Goal: Task Accomplishment & Management: Use online tool/utility

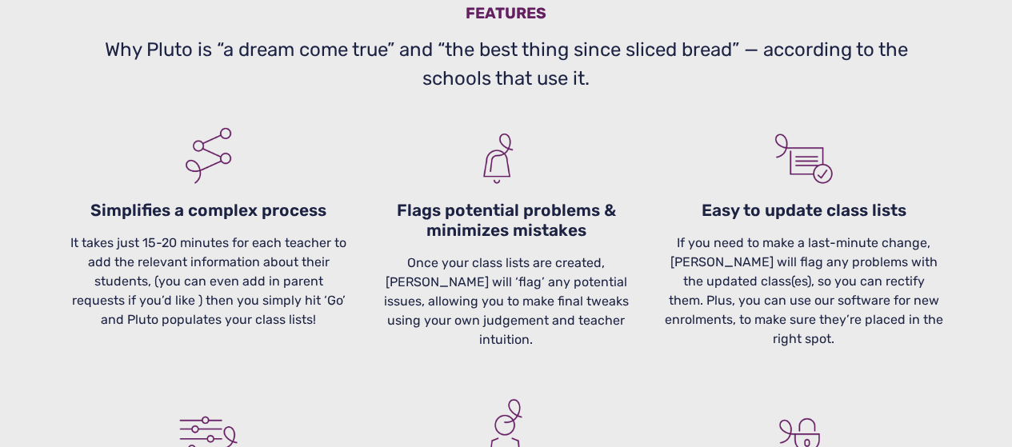
scroll to position [1434, 0]
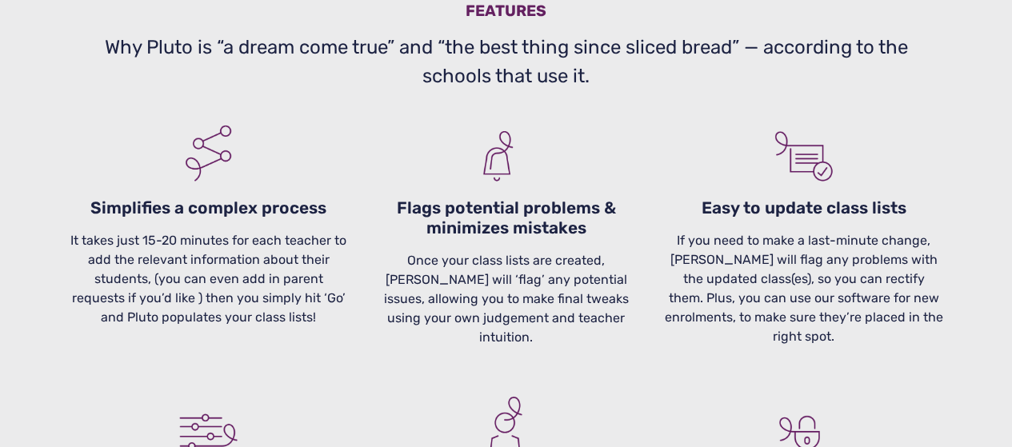
click at [528, 300] on p "Once your class lists are created, Pluto will ‘flag’ any potential issues, allo…" at bounding box center [506, 298] width 278 height 96
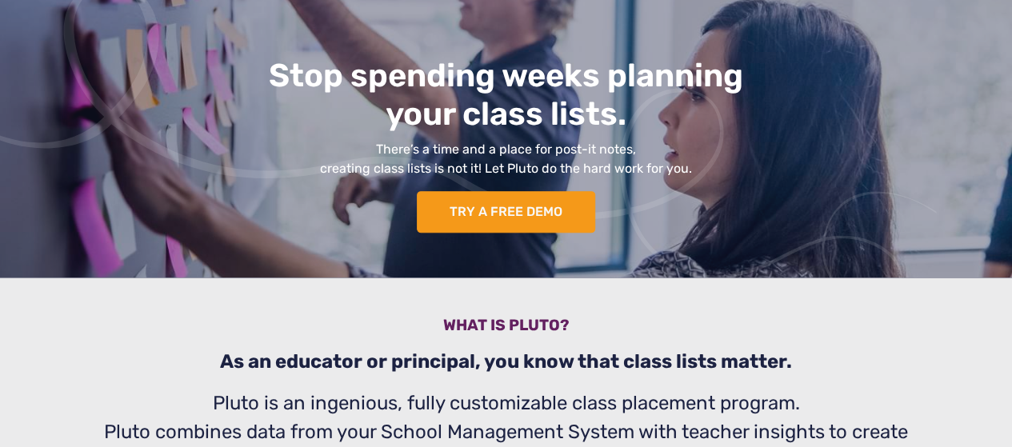
scroll to position [186, 0]
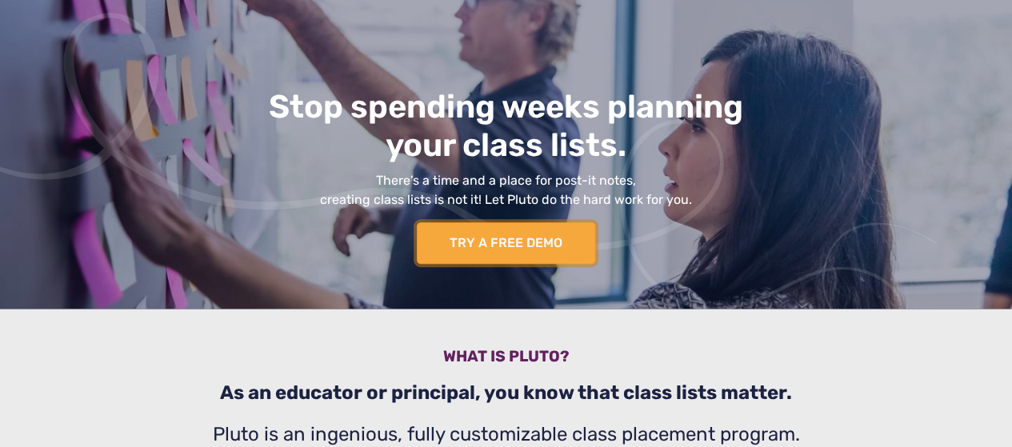
click at [523, 247] on link "TRY A FREE DEMO" at bounding box center [506, 243] width 178 height 42
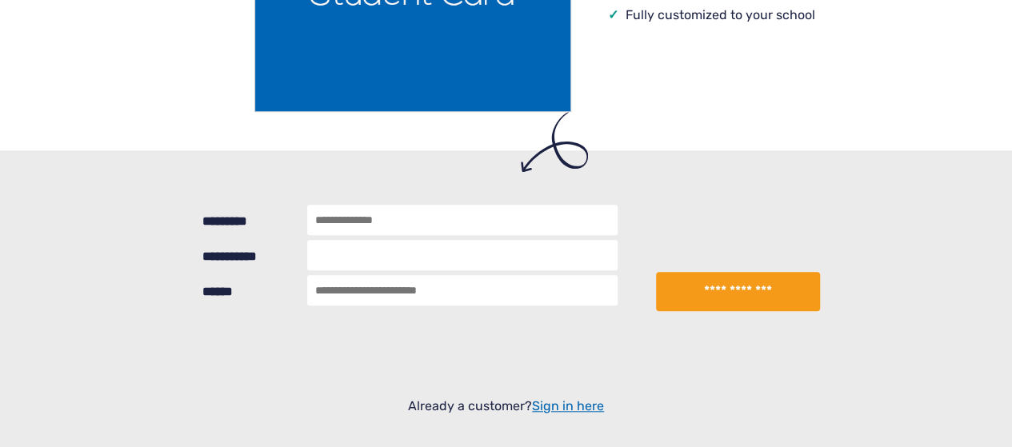
scroll to position [507, 0]
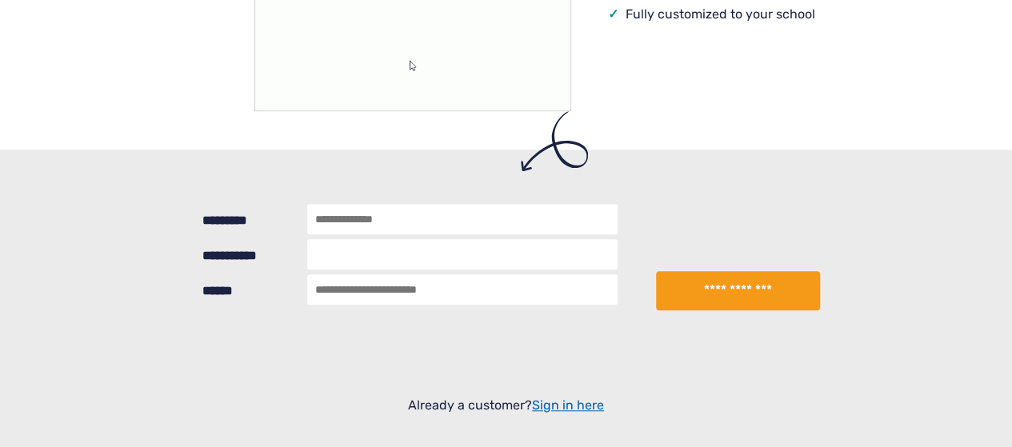
click at [354, 223] on input "*********" at bounding box center [462, 219] width 310 height 30
type input "**********"
click at [438, 289] on input "******" at bounding box center [462, 289] width 310 height 30
type input "**********"
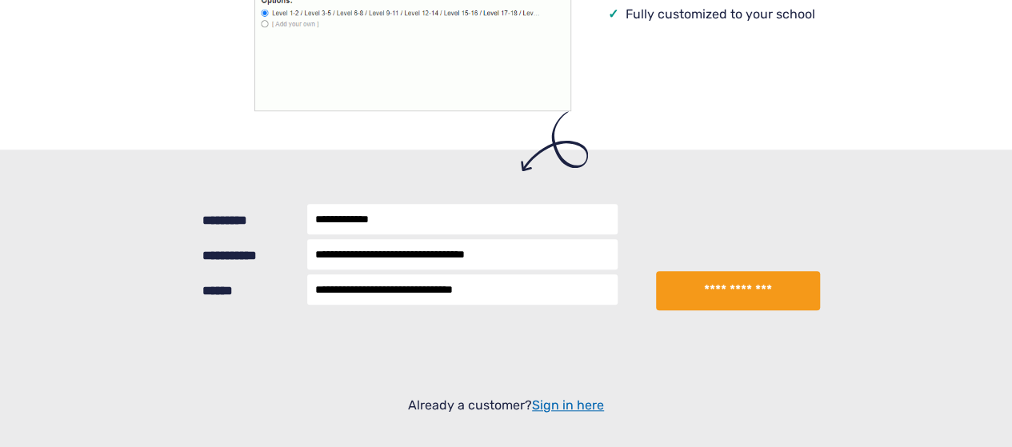
click at [702, 292] on button "**********" at bounding box center [737, 291] width 163 height 40
click at [844, 0] on html "TRY A FREE DEMO SIGN UP LOGIN What is Pluto How it works Testimonials Pricing B…" at bounding box center [506, 273] width 1012 height 1560
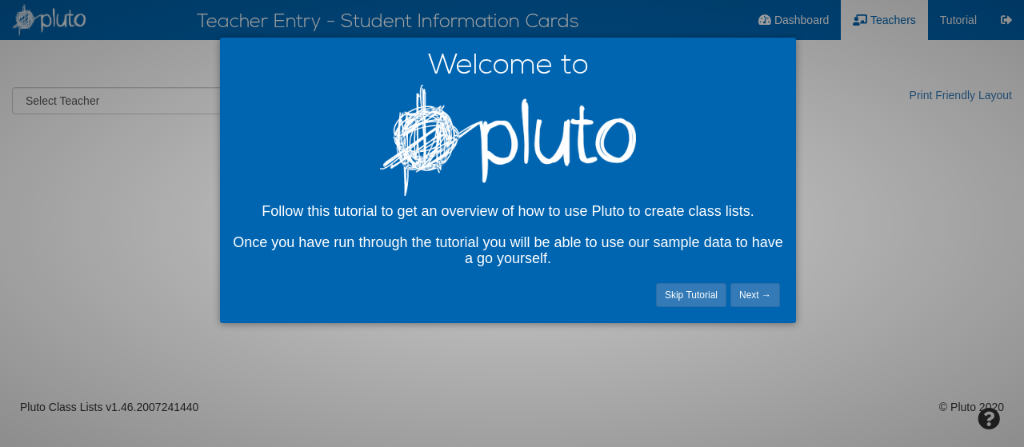
click at [750, 302] on link "Next →" at bounding box center [755, 295] width 50 height 24
select select "number:22613"
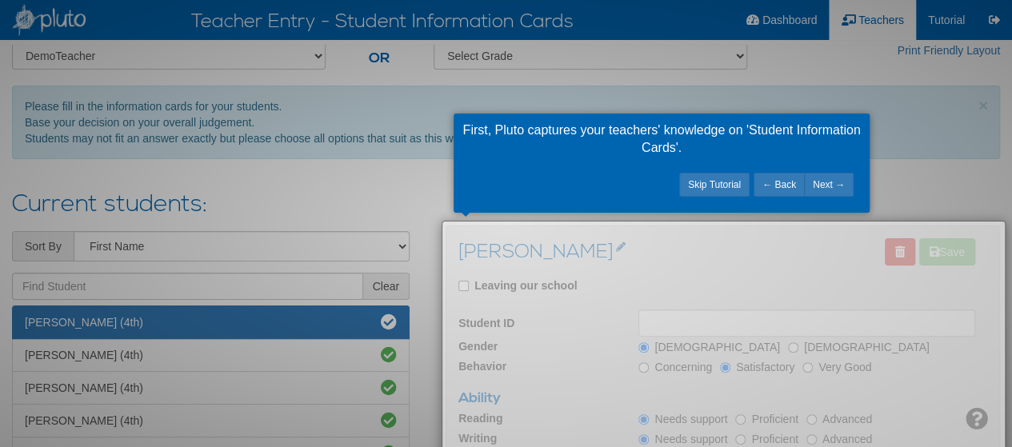
scroll to position [44, 0]
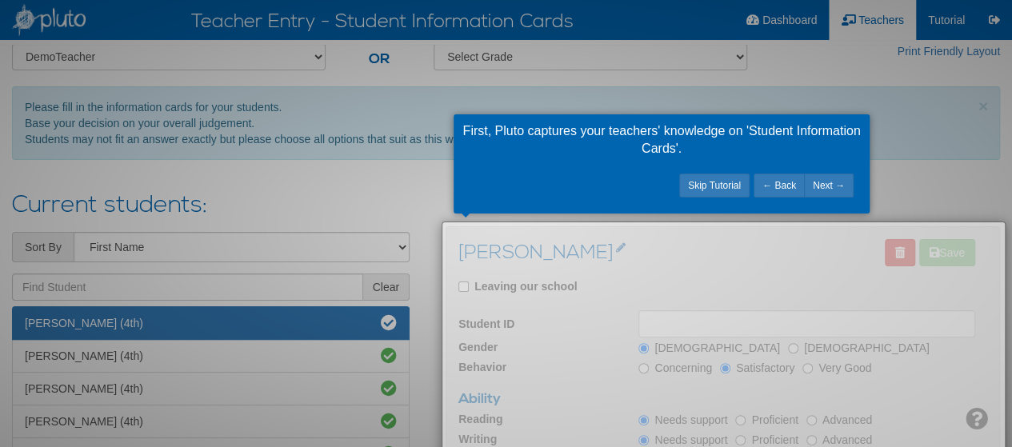
click at [816, 183] on link "Next →" at bounding box center [829, 186] width 50 height 24
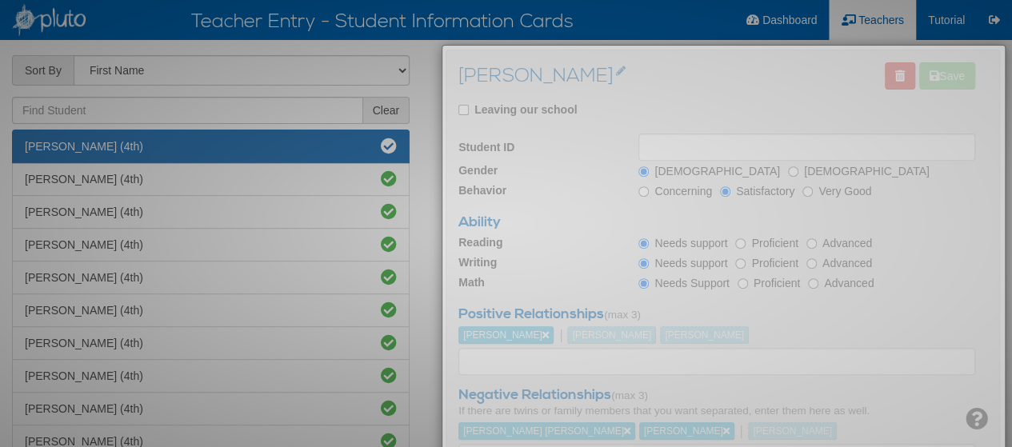
scroll to position [111, 0]
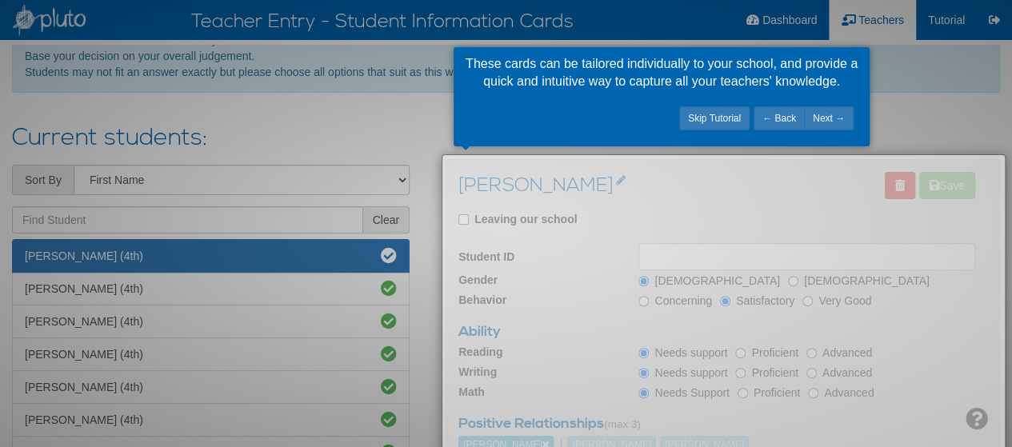
click at [830, 118] on link "Next →" at bounding box center [829, 118] width 50 height 24
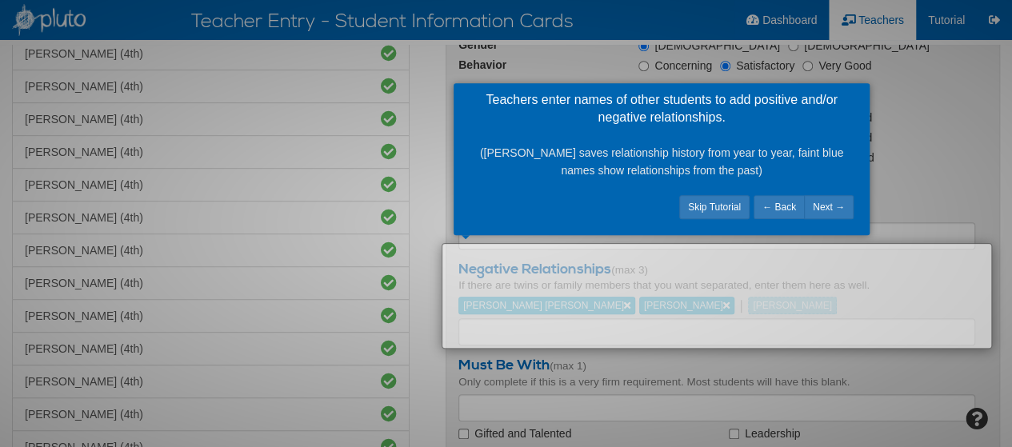
click at [827, 206] on link "Next →" at bounding box center [829, 207] width 50 height 24
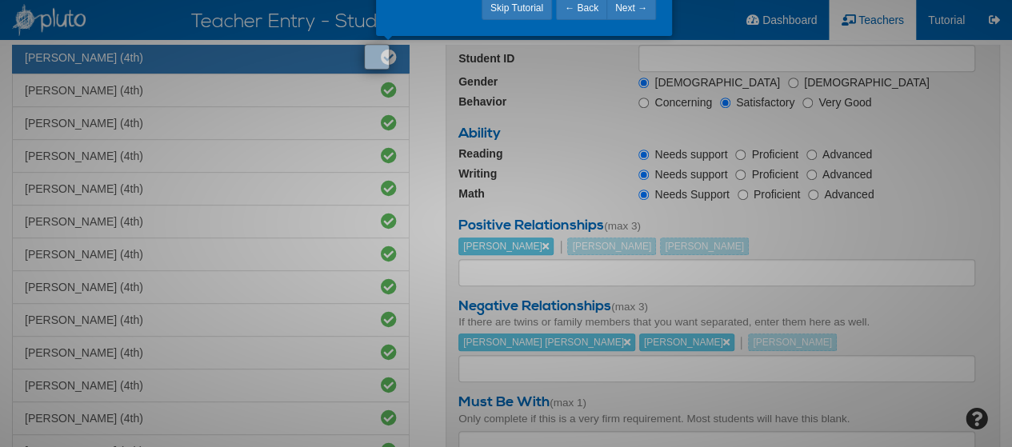
scroll to position [217, 0]
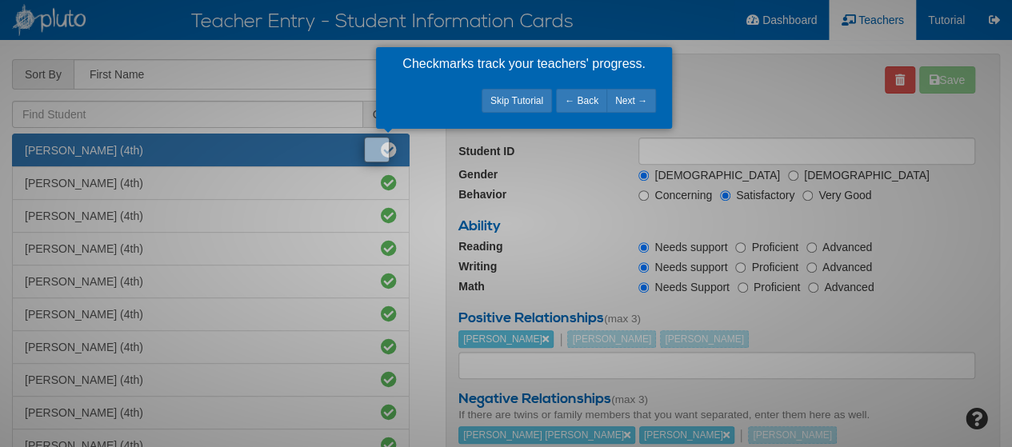
click at [626, 96] on link "Next →" at bounding box center [631, 101] width 50 height 24
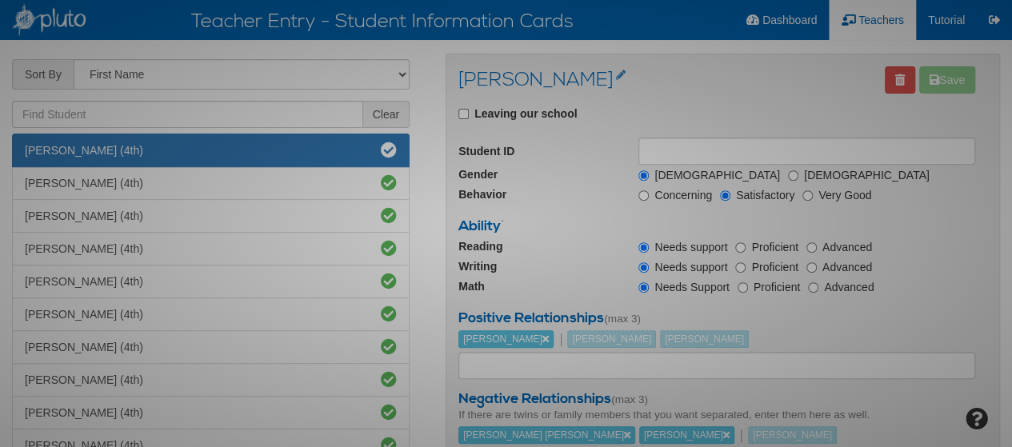
scroll to position [114, 0]
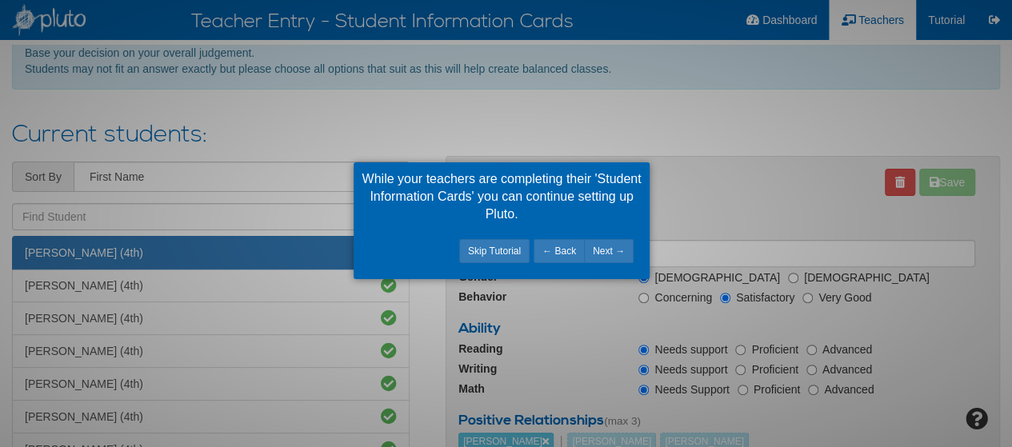
click at [614, 258] on link "Next →" at bounding box center [609, 251] width 50 height 24
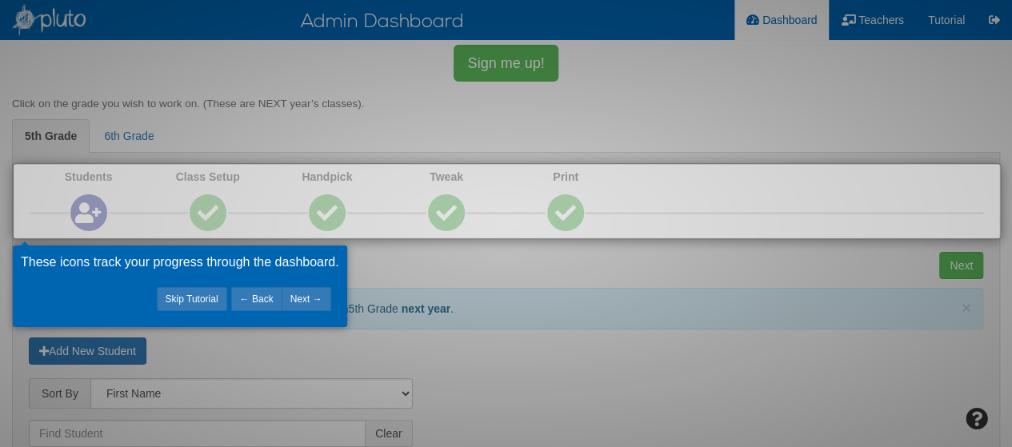
click at [310, 295] on link "Next →" at bounding box center [307, 299] width 50 height 24
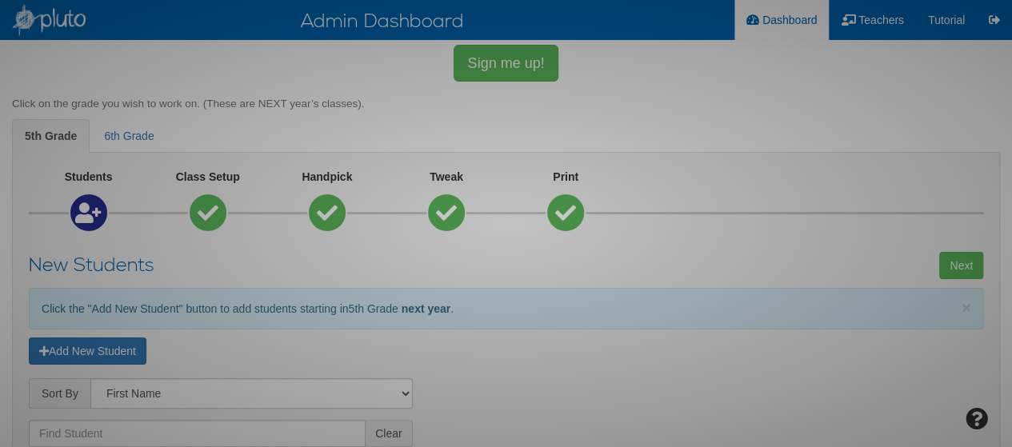
scroll to position [914, 0]
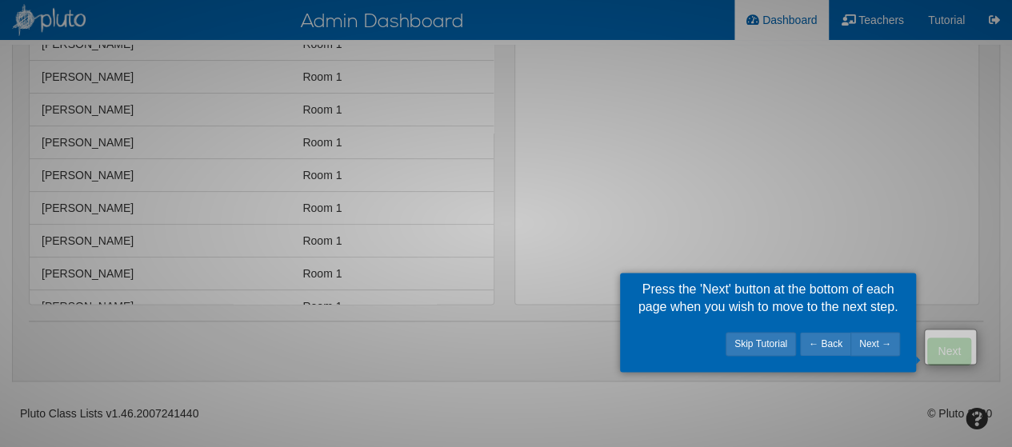
click at [861, 345] on link "Next →" at bounding box center [875, 344] width 50 height 24
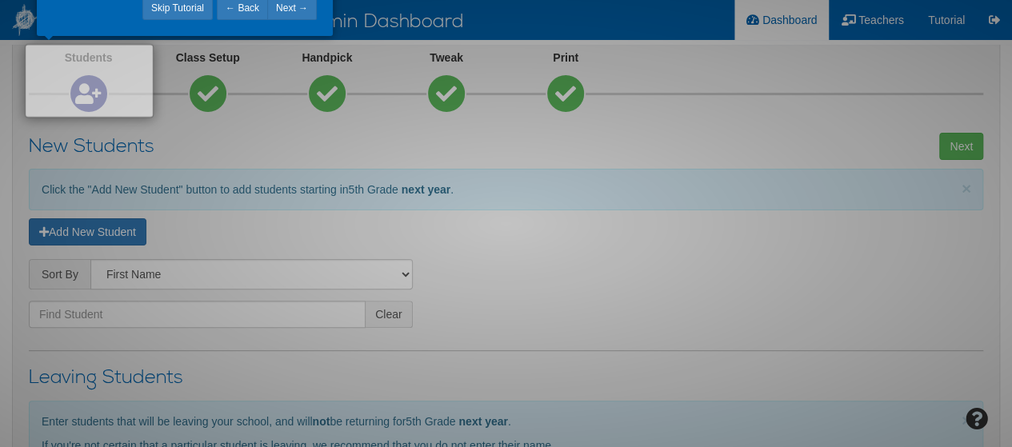
scroll to position [2, 0]
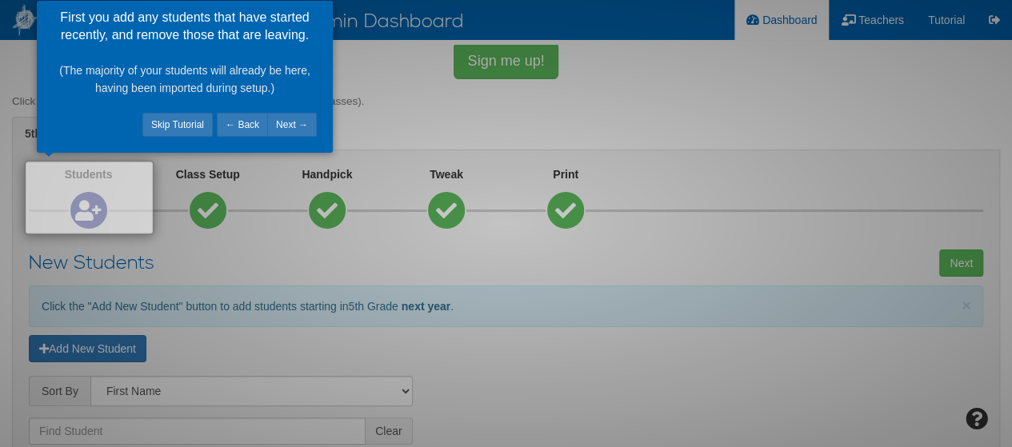
click at [293, 122] on link "Next →" at bounding box center [292, 125] width 50 height 24
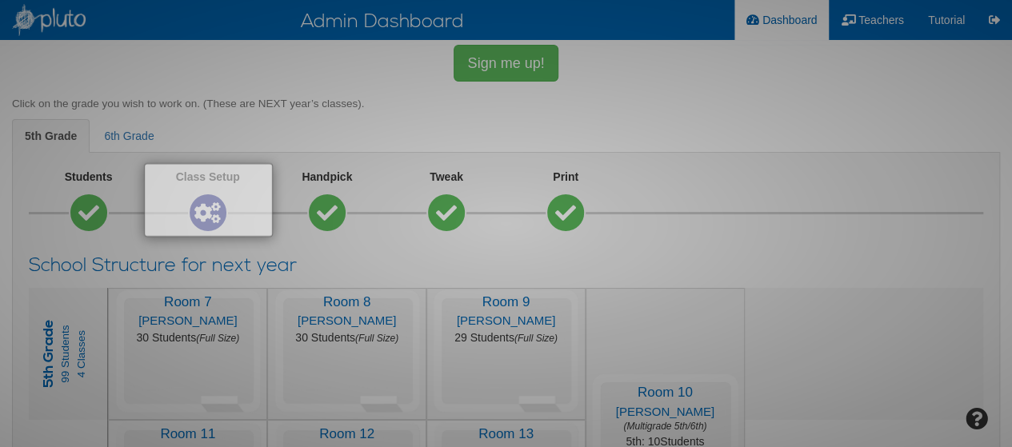
click at [293, 122] on div at bounding box center [506, 223] width 1012 height 447
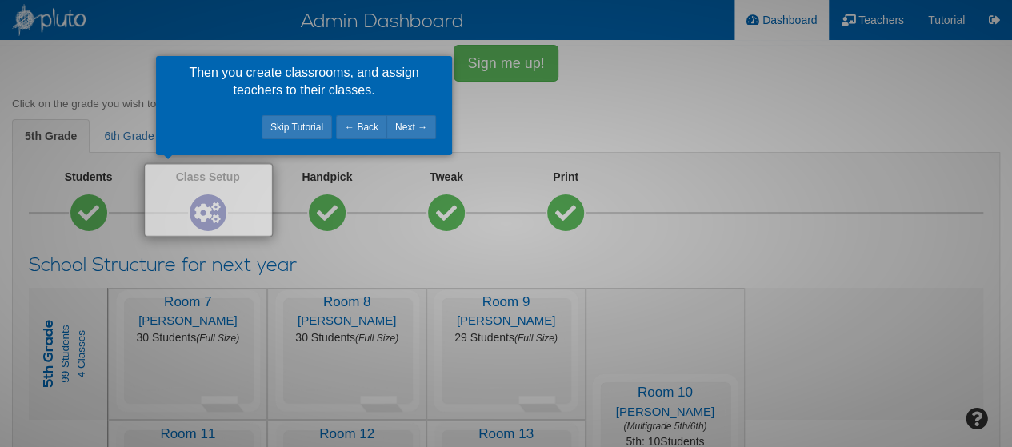
click at [416, 129] on link "Next →" at bounding box center [411, 127] width 50 height 24
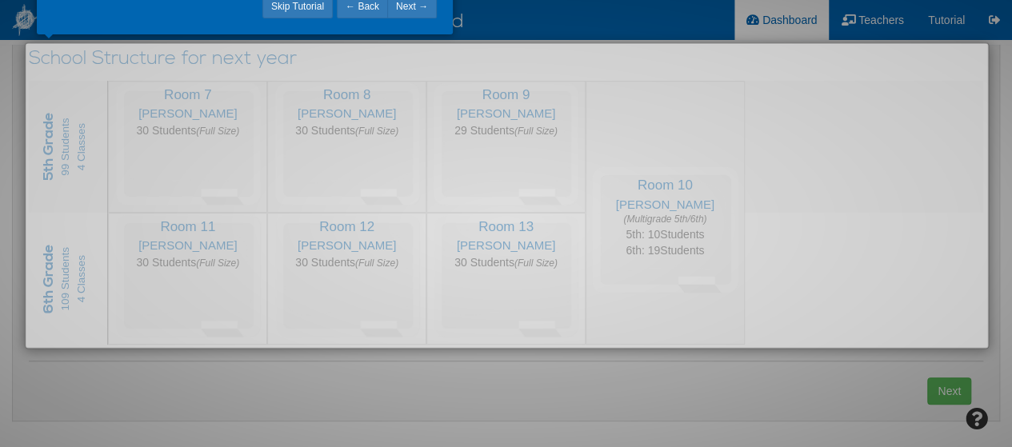
scroll to position [95, 0]
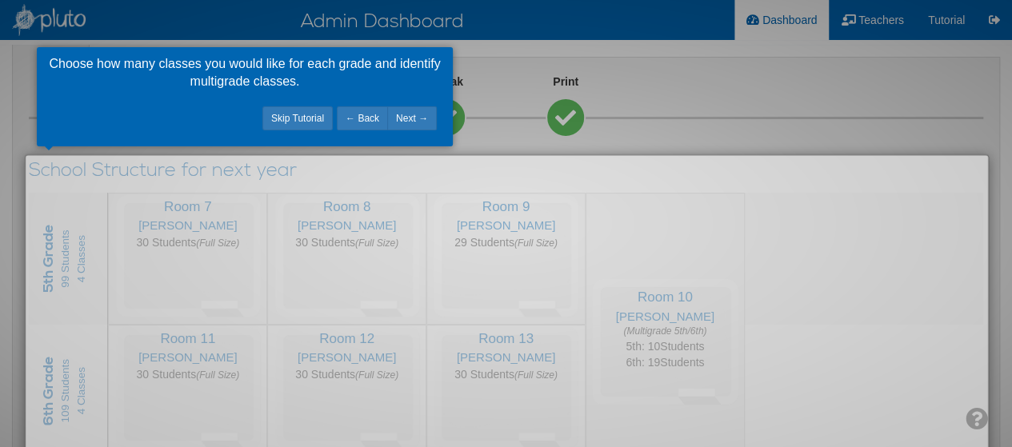
click at [413, 122] on link "Next →" at bounding box center [412, 118] width 50 height 24
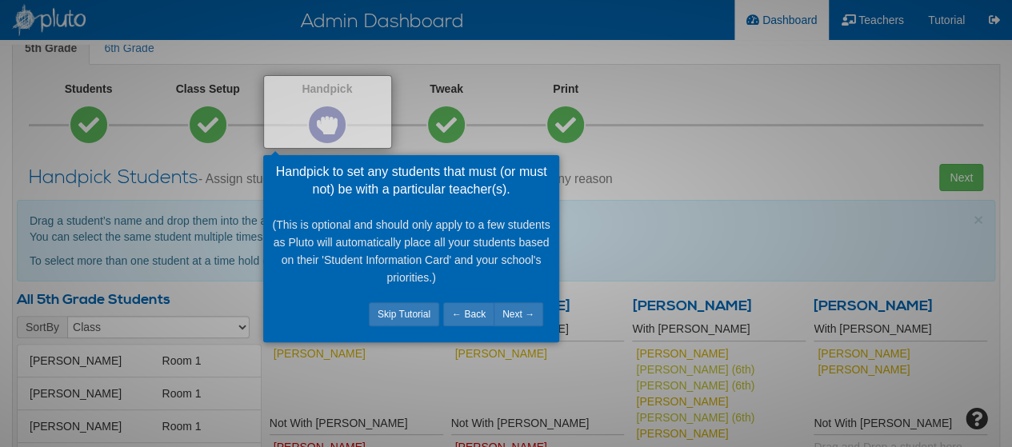
scroll to position [91, 0]
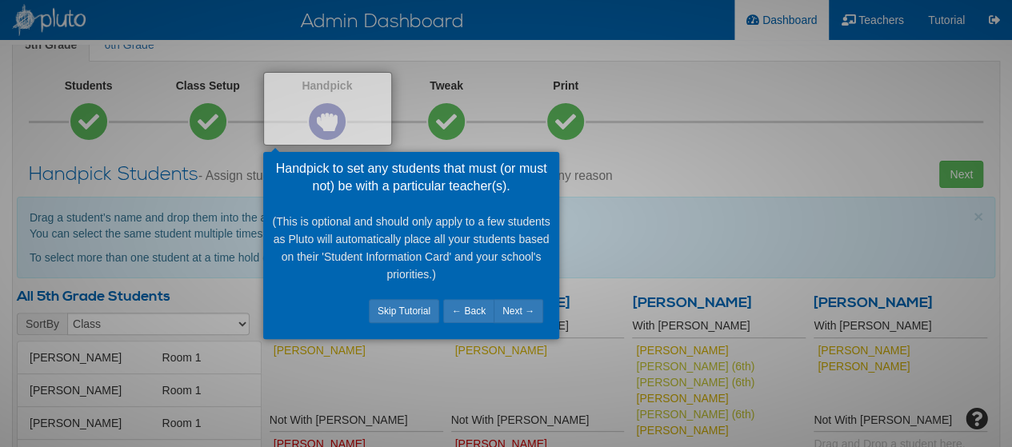
click at [525, 306] on link "Next →" at bounding box center [519, 311] width 50 height 24
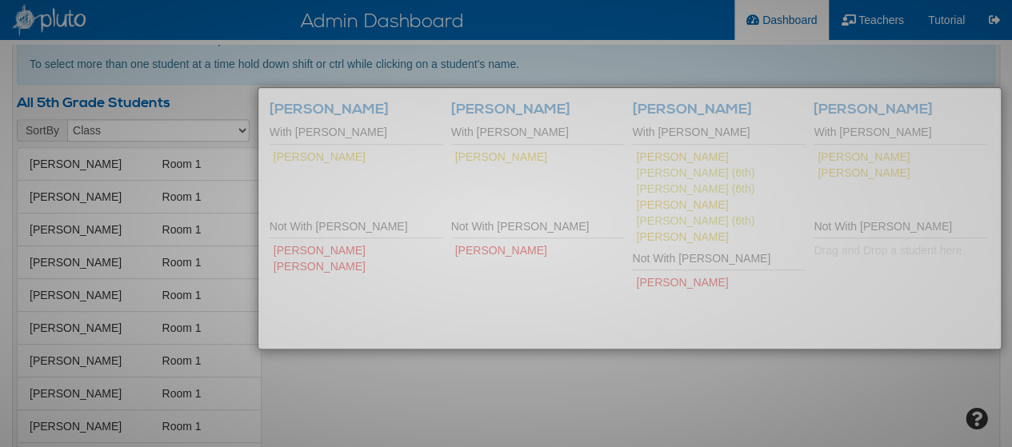
scroll to position [218, 0]
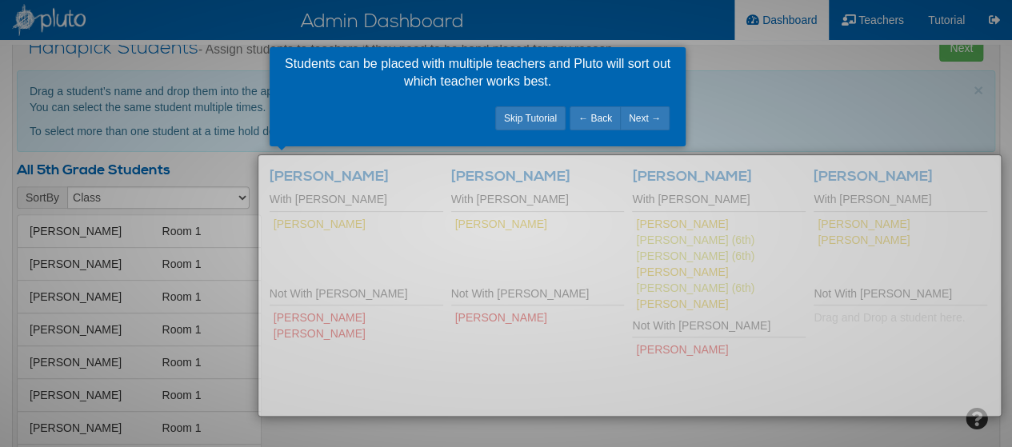
click at [643, 118] on link "Next →" at bounding box center [645, 118] width 50 height 24
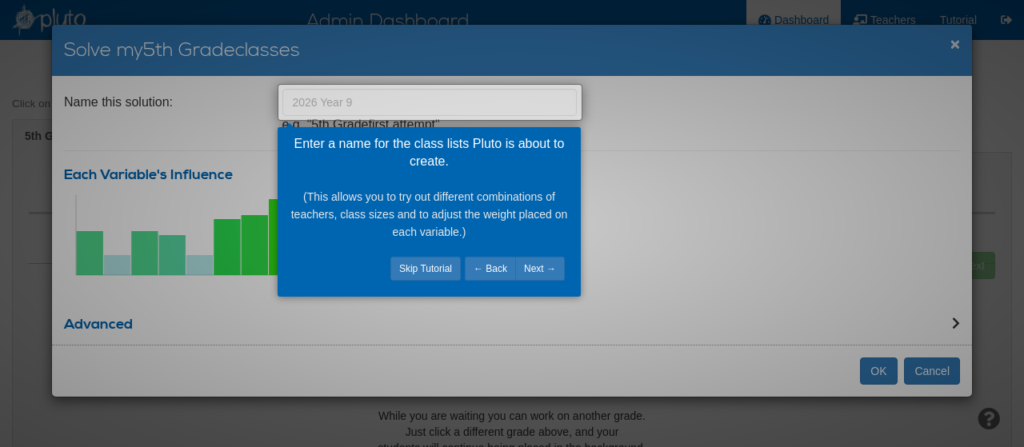
type input "2026 Year 9"
click at [549, 263] on link "Next →" at bounding box center [540, 269] width 50 height 24
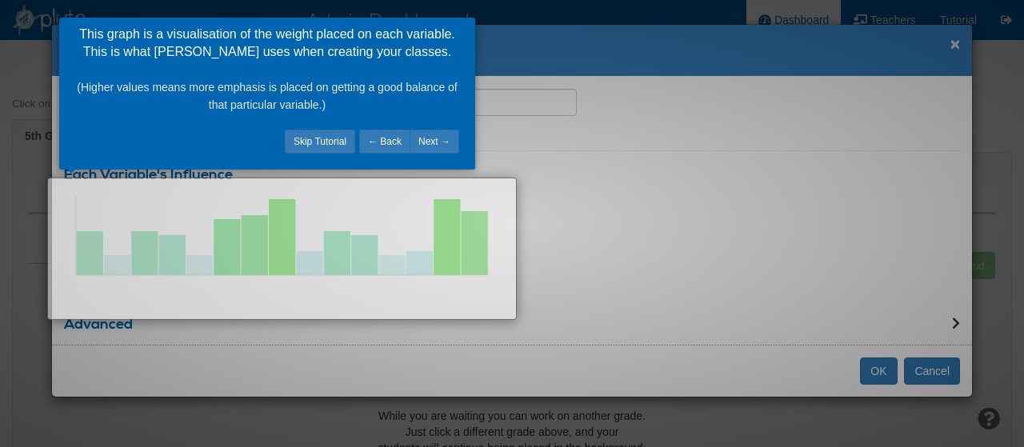
click at [438, 143] on link "Next →" at bounding box center [435, 142] width 50 height 24
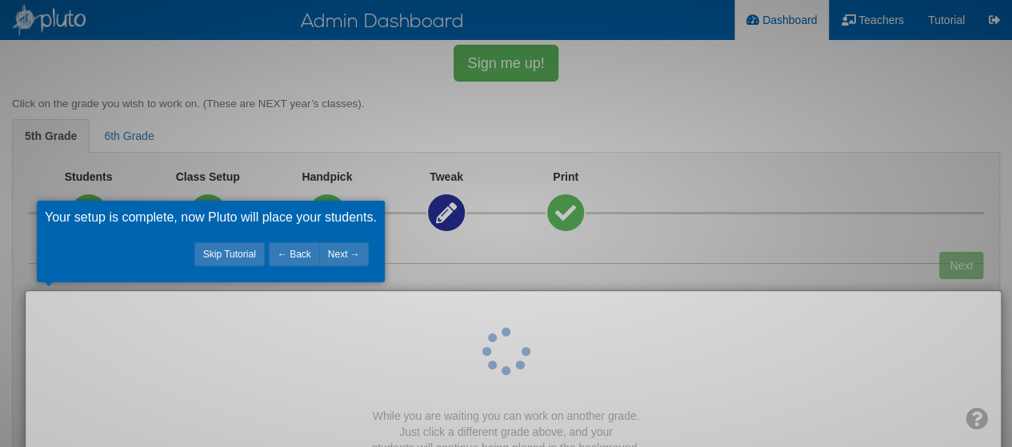
scroll to position [170, 0]
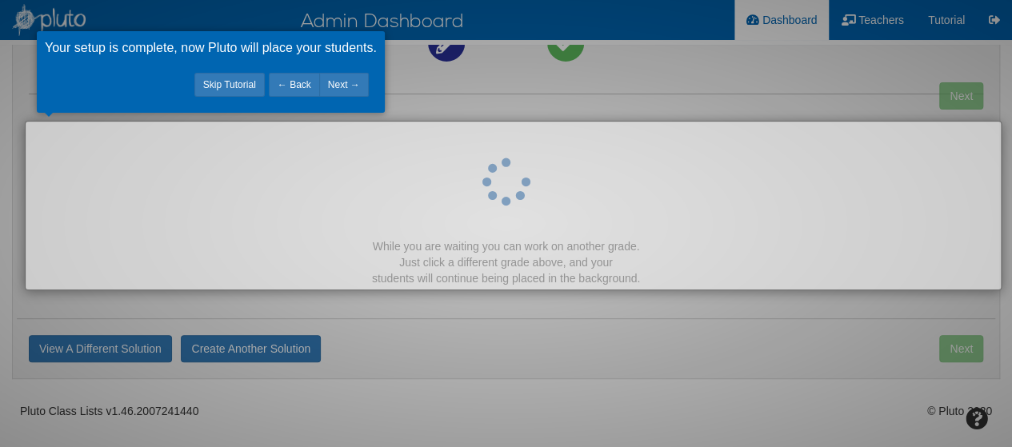
click at [346, 79] on link "Next →" at bounding box center [344, 85] width 50 height 24
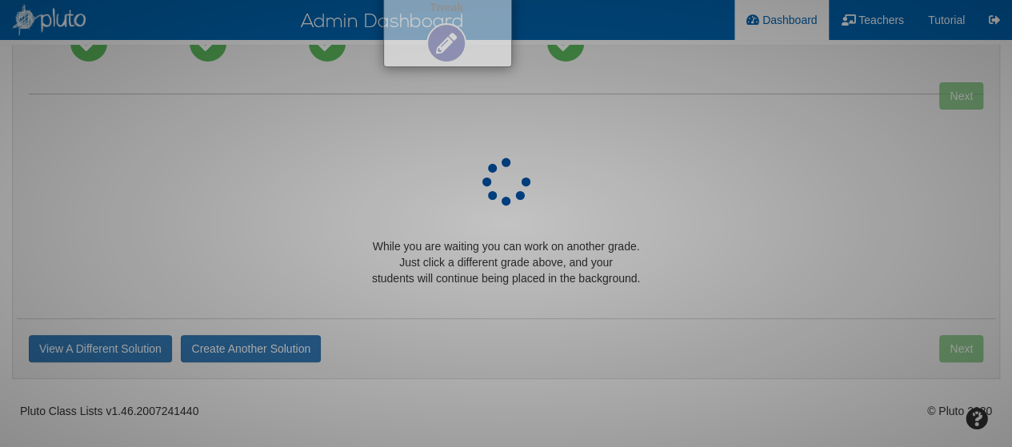
scroll to position [119, 0]
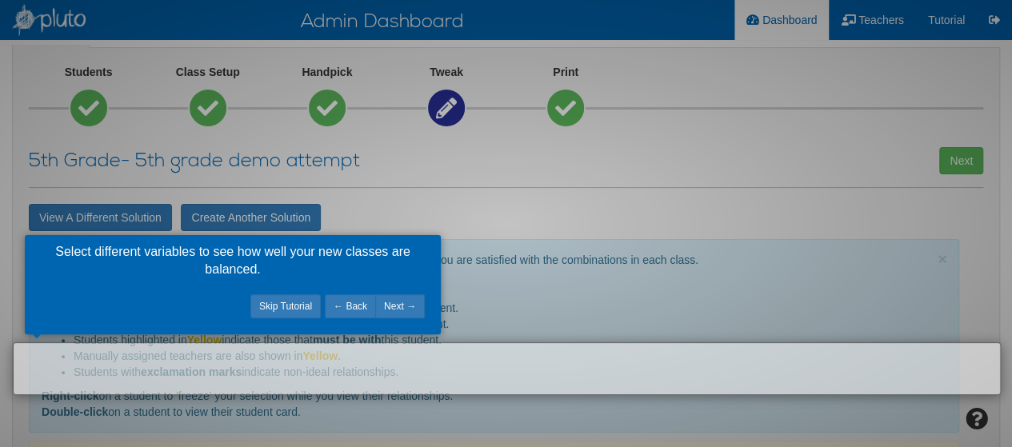
scroll to position [106, 0]
click at [411, 305] on link "Next →" at bounding box center [400, 306] width 50 height 24
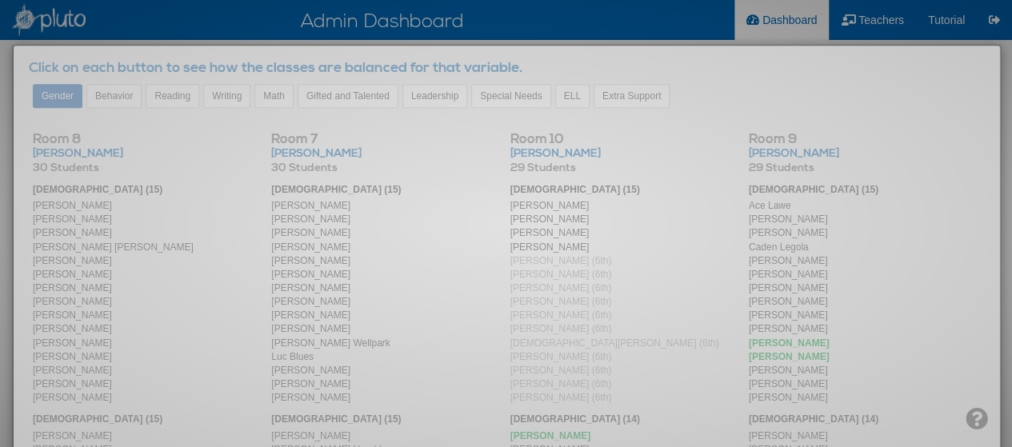
scroll to position [490, 0]
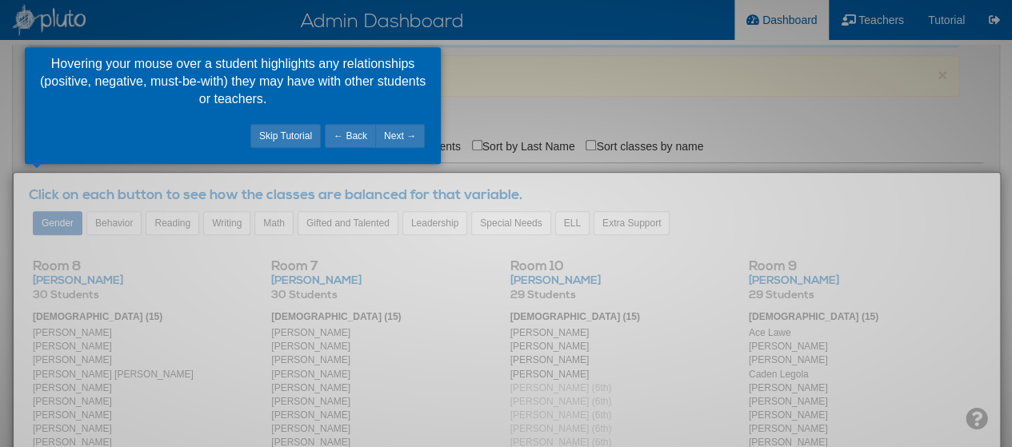
drag, startPoint x: 416, startPoint y: 139, endPoint x: 399, endPoint y: 136, distance: 17.1
click at [399, 136] on link "Next →" at bounding box center [400, 136] width 50 height 24
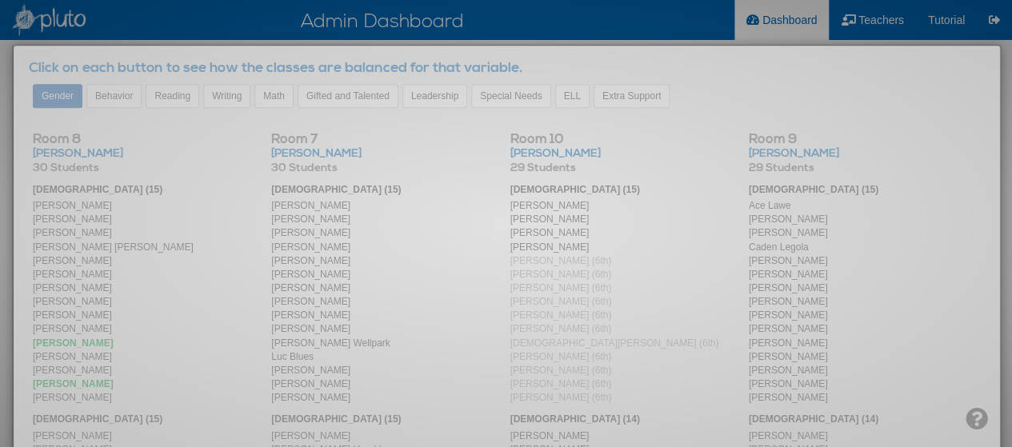
scroll to position [454, 0]
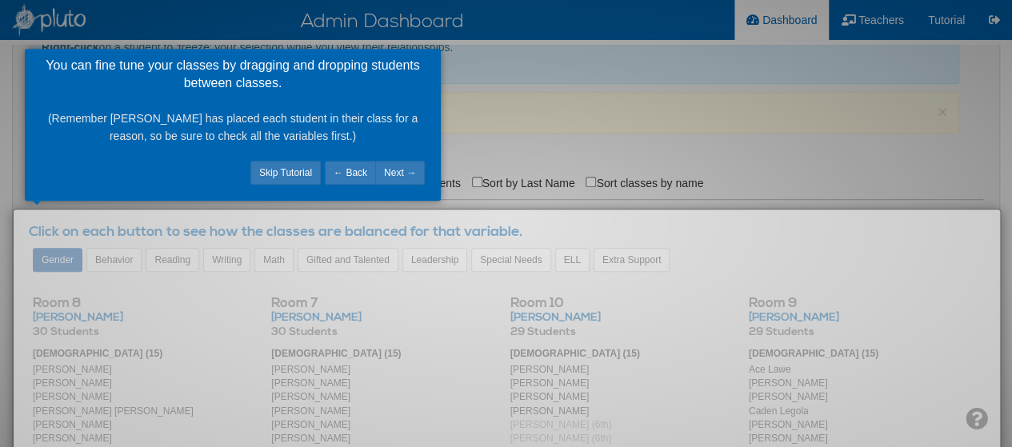
click at [399, 172] on link "Next →" at bounding box center [400, 173] width 50 height 24
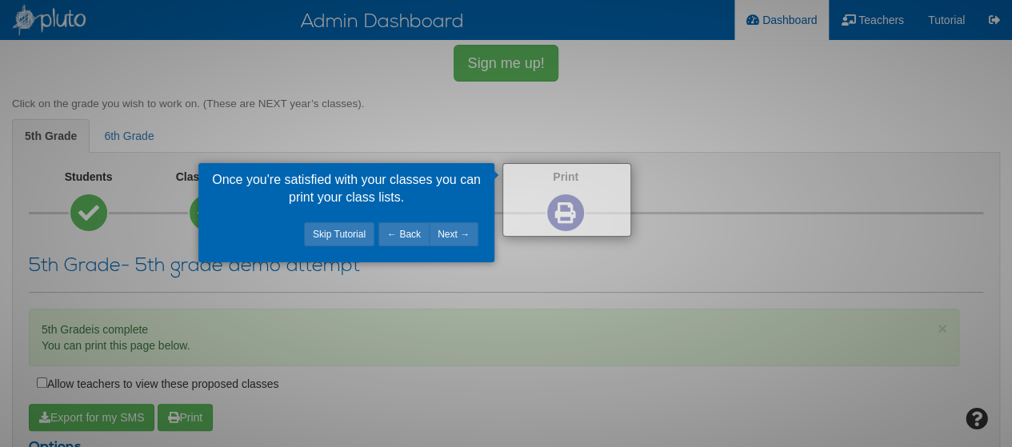
click at [453, 239] on link "Next →" at bounding box center [454, 234] width 50 height 24
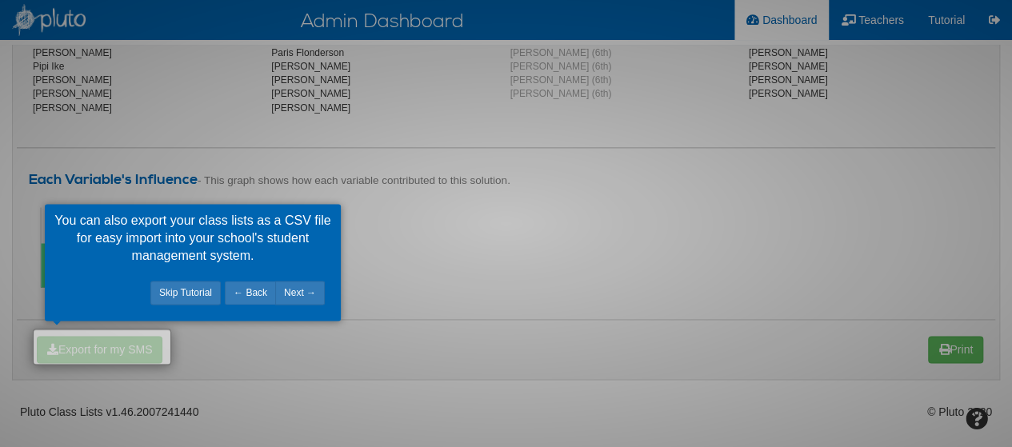
drag, startPoint x: 315, startPoint y: 291, endPoint x: 445, endPoint y: 313, distance: 131.4
click at [299, 292] on link "Next →" at bounding box center [300, 293] width 50 height 24
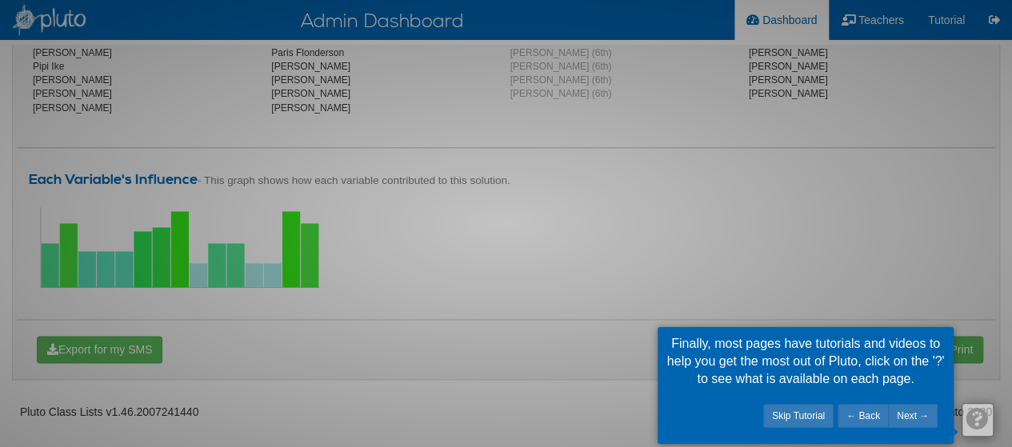
scroll to position [279, 0]
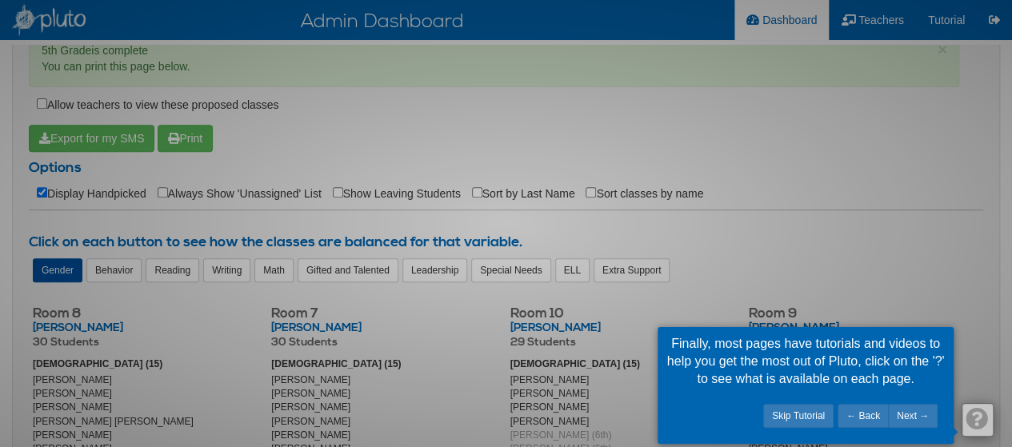
click at [915, 414] on link "Next →" at bounding box center [913, 416] width 50 height 24
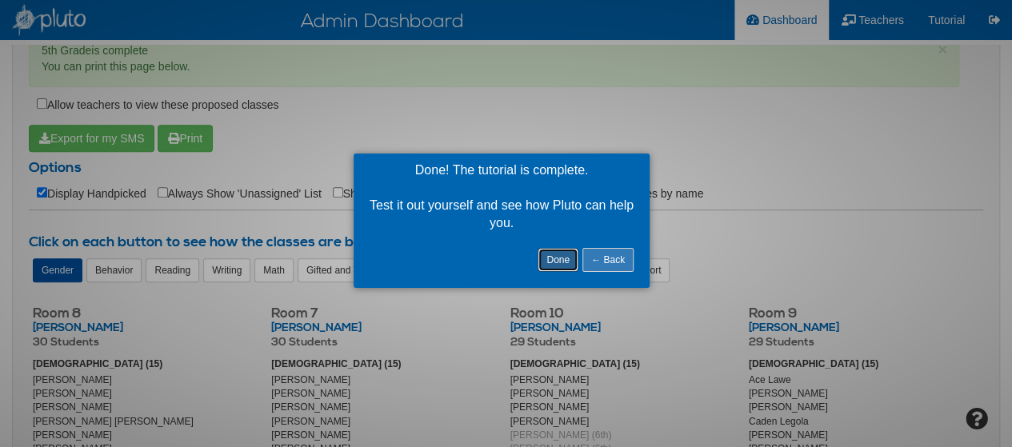
scroll to position [106, 0]
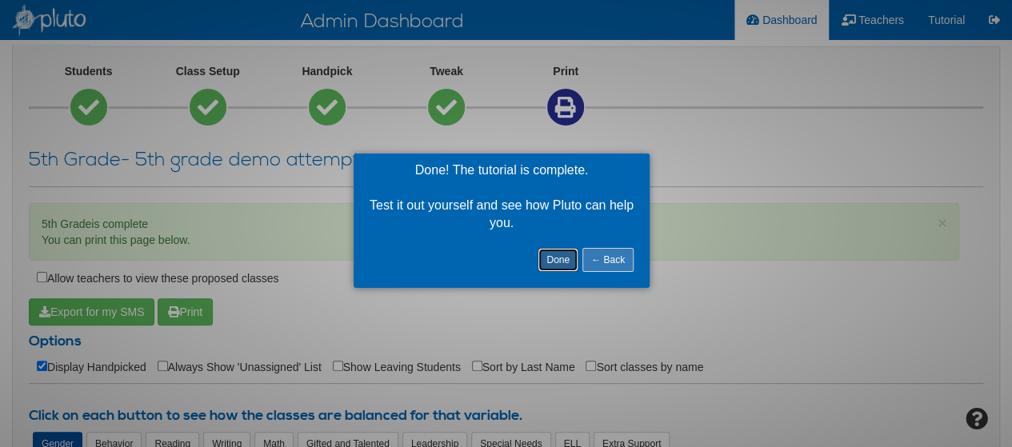
click at [558, 256] on link "Done" at bounding box center [558, 260] width 41 height 24
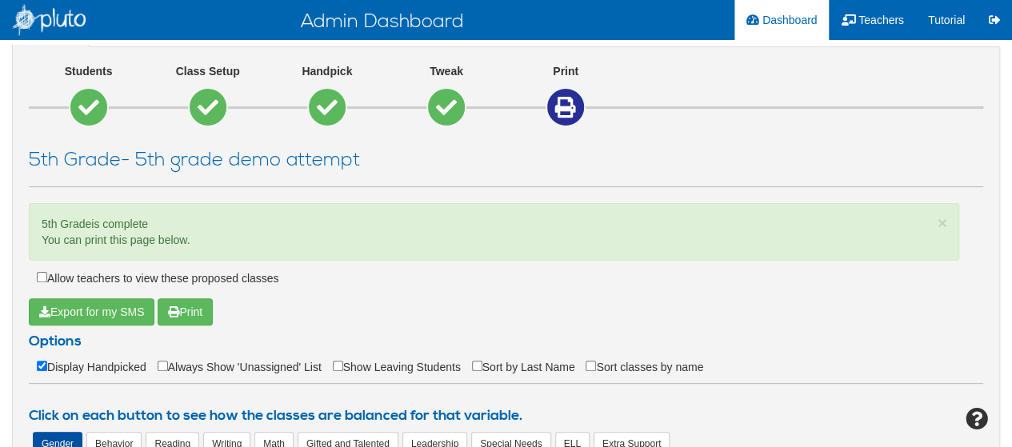
scroll to position [454, 0]
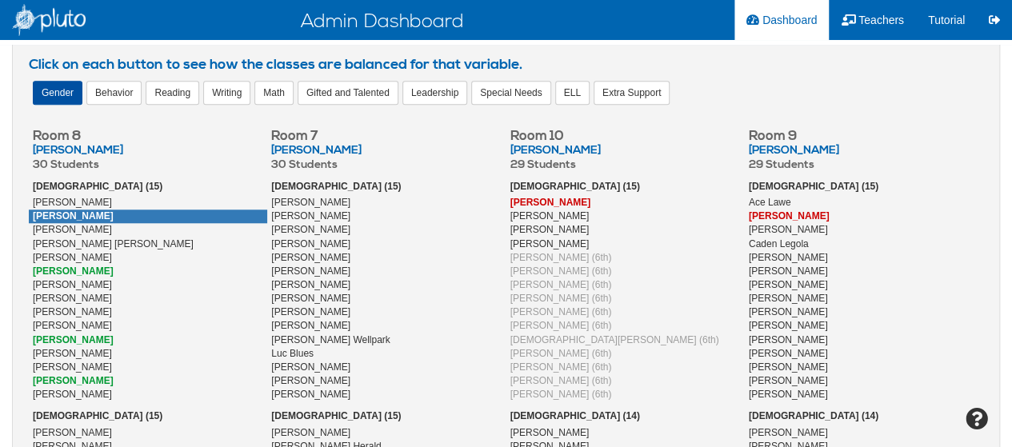
scroll to position [586, 0]
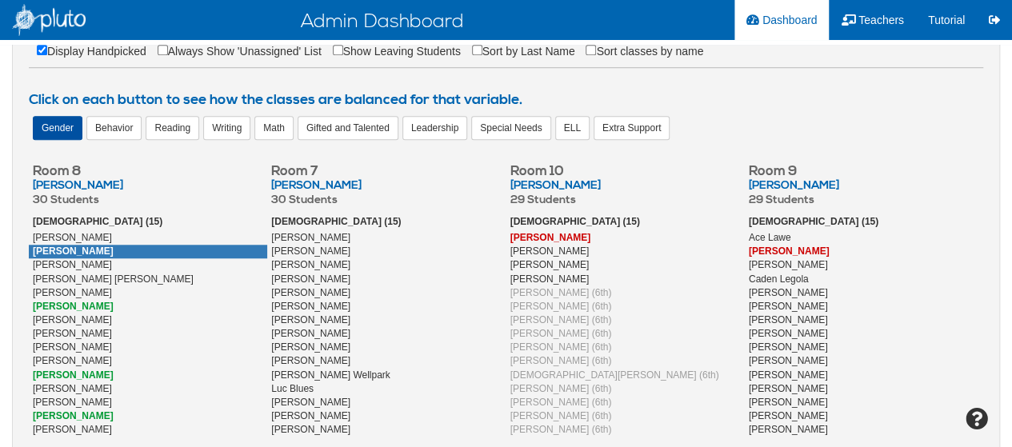
click at [97, 132] on div "Behavior" at bounding box center [113, 128] width 55 height 24
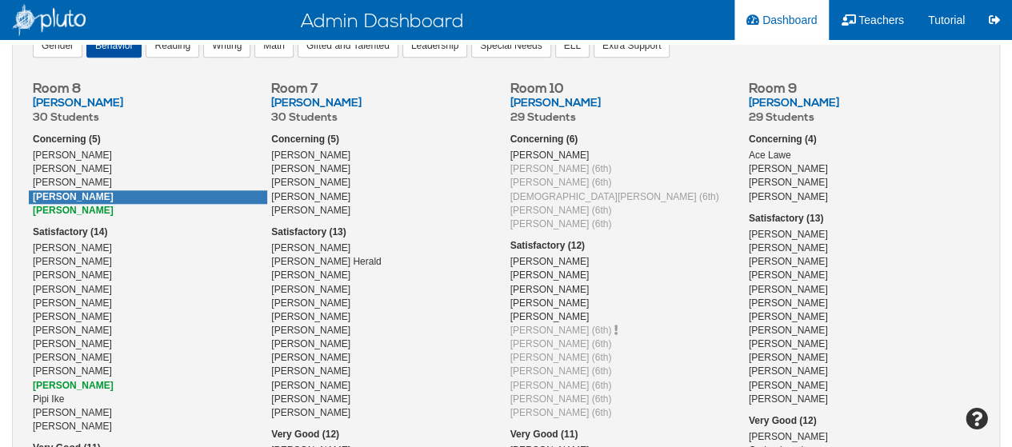
scroll to position [562, 0]
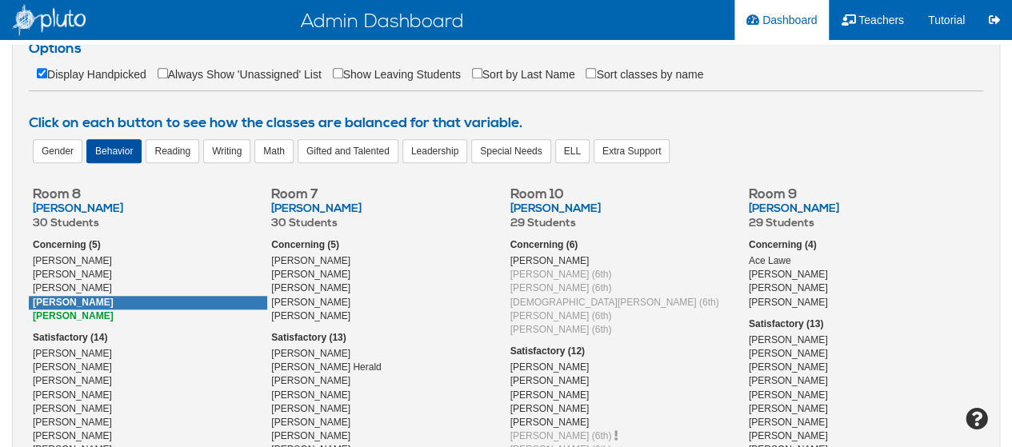
click at [181, 148] on div "Reading" at bounding box center [173, 151] width 54 height 24
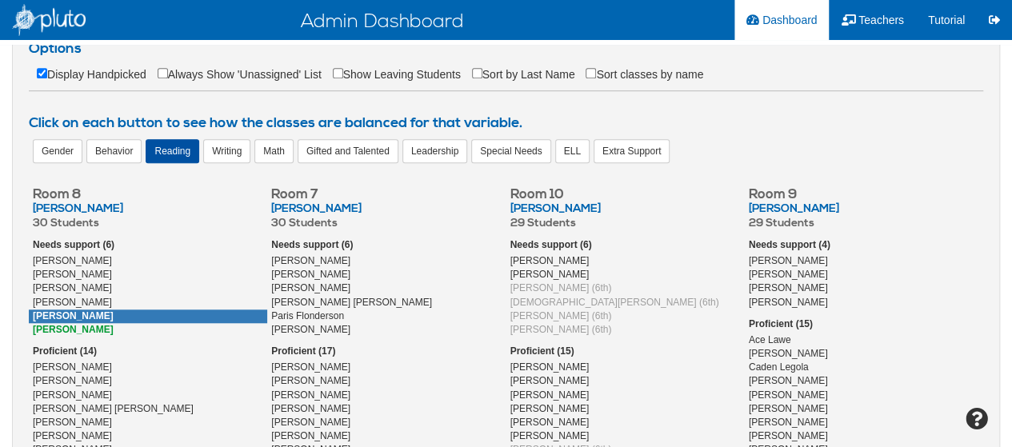
click at [348, 157] on div "Gifted and Talented" at bounding box center [348, 151] width 101 height 24
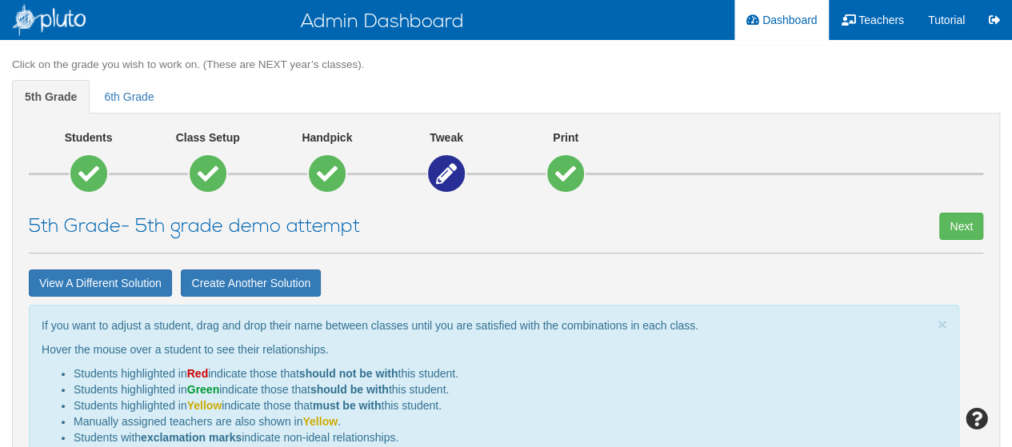
scroll to position [33, 0]
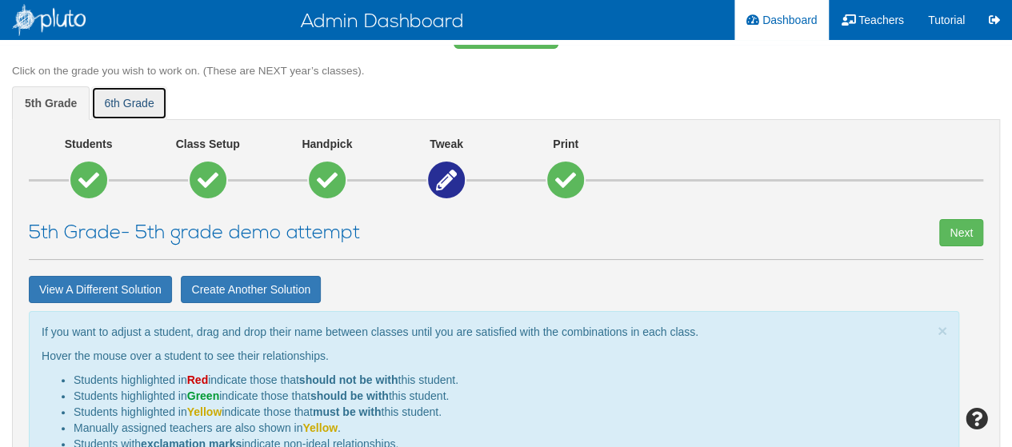
click at [130, 106] on span "6th grade" at bounding box center [129, 103] width 50 height 13
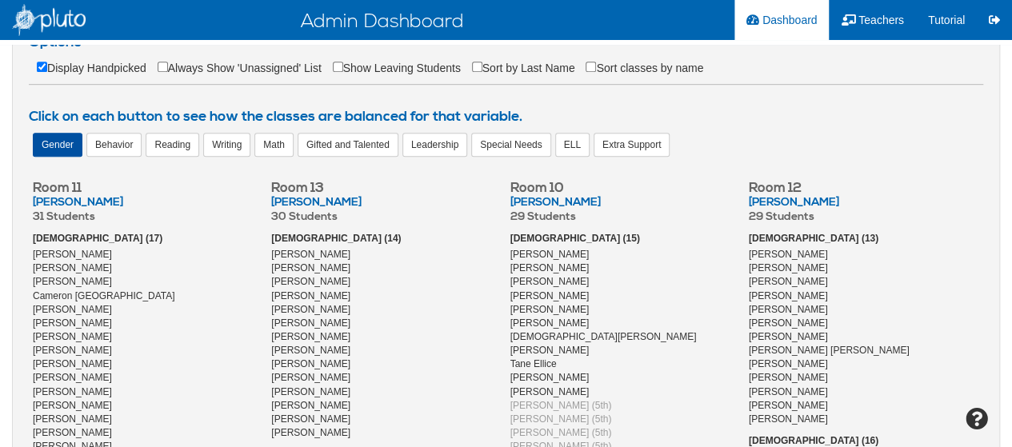
scroll to position [403, 0]
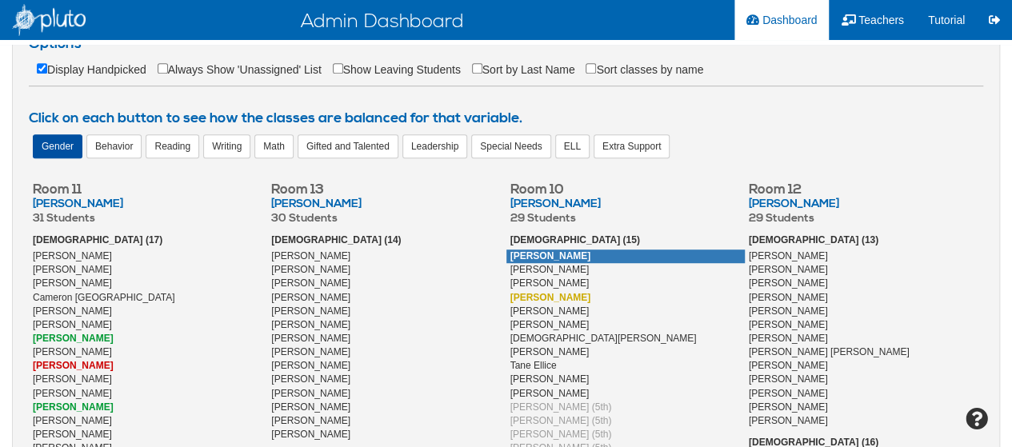
click at [439, 146] on div "Leadership" at bounding box center [434, 146] width 65 height 24
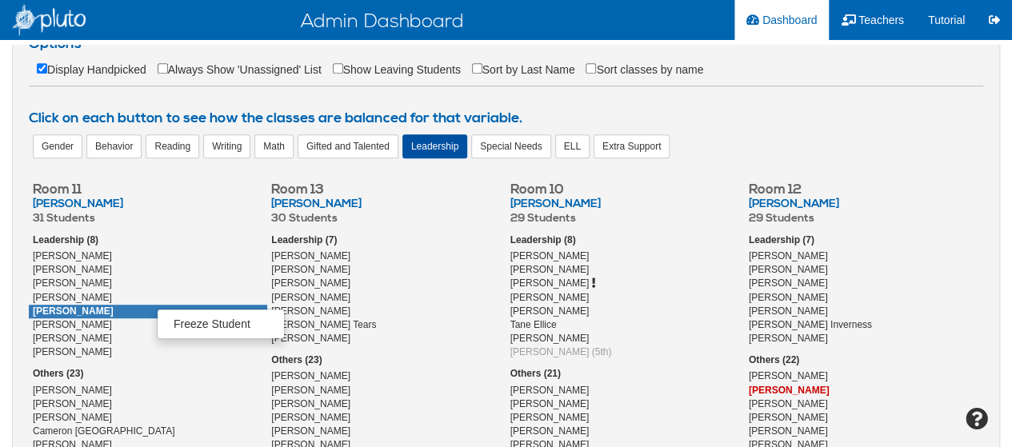
click at [118, 306] on div "Harvey Miller" at bounding box center [148, 312] width 238 height 14
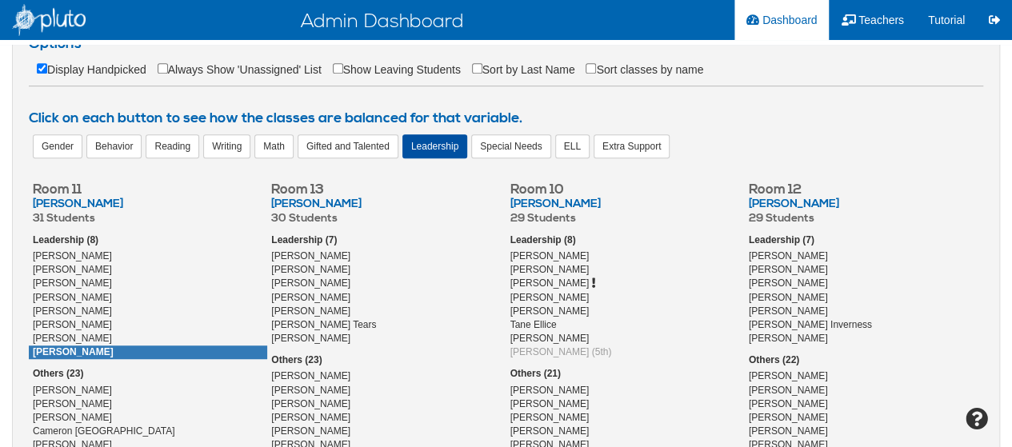
click at [80, 346] on span "Taylor Willis" at bounding box center [73, 351] width 81 height 11
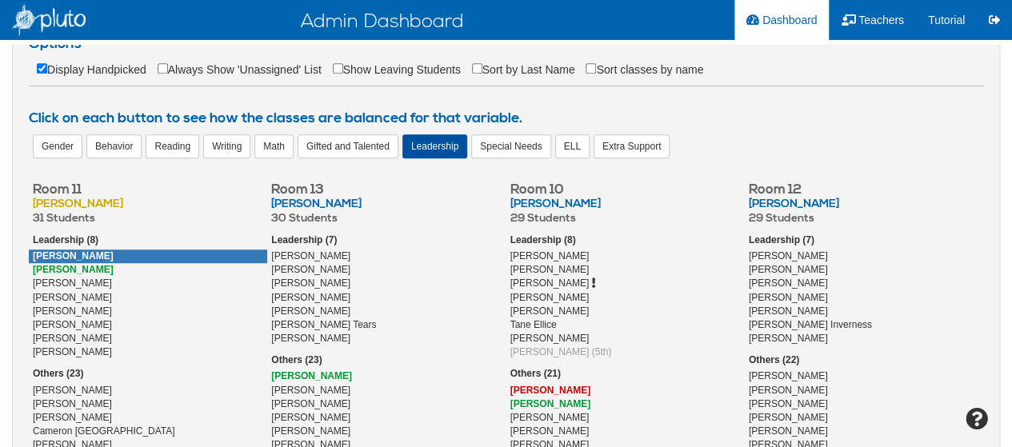
click at [66, 257] on span "Aidan Knight" at bounding box center [73, 255] width 81 height 11
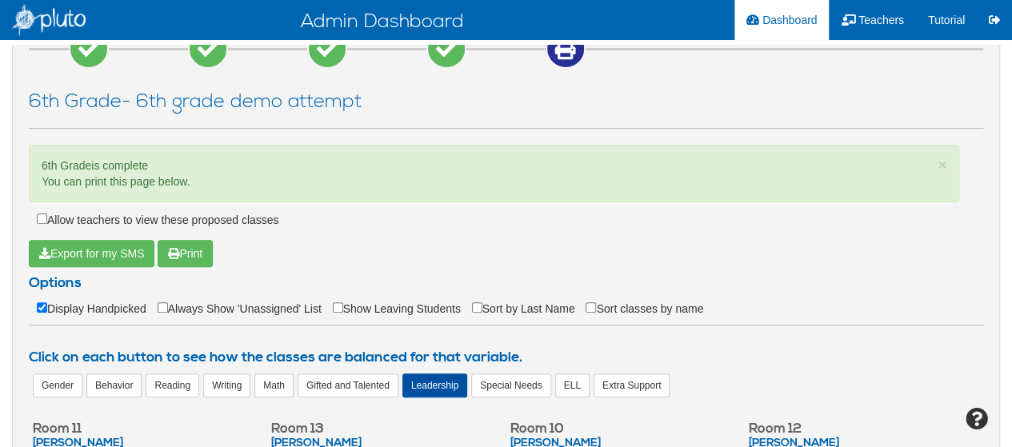
scroll to position [0, 0]
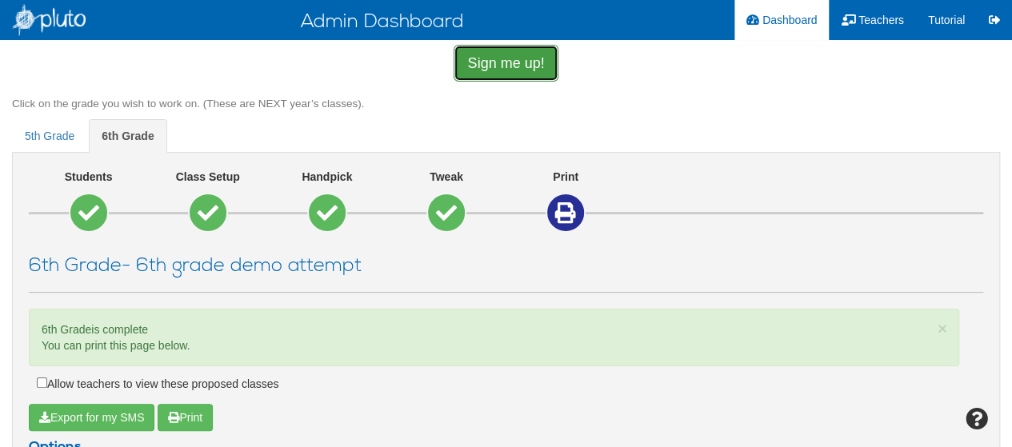
click at [532, 56] on link "Sign me up!" at bounding box center [506, 63] width 104 height 37
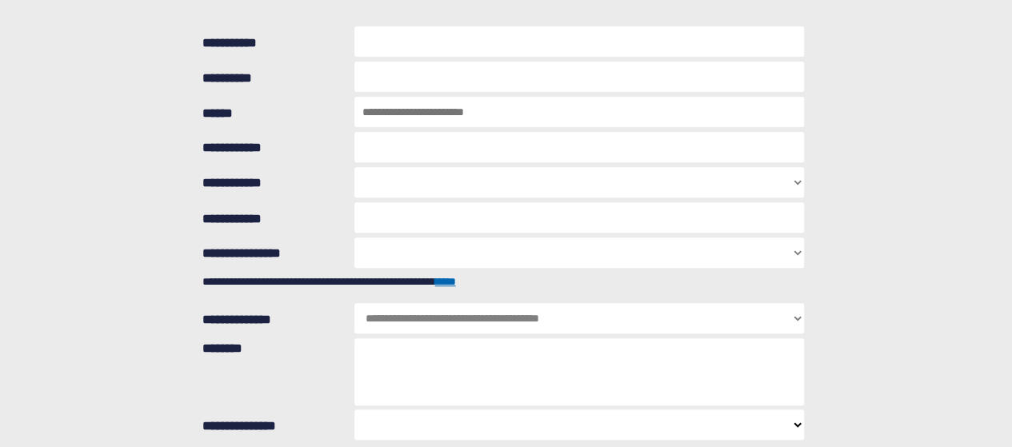
scroll to position [232, 0]
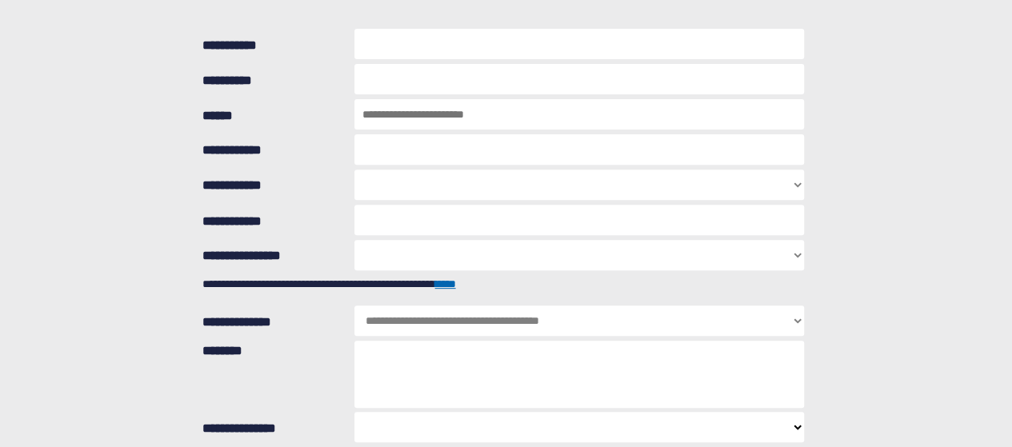
click at [498, 262] on select "******* ******** ****" at bounding box center [579, 255] width 450 height 30
click at [494, 260] on select "******* ******** ****" at bounding box center [579, 255] width 450 height 30
click at [498, 191] on select "**********" at bounding box center [579, 185] width 450 height 30
select select "**********"
click at [354, 170] on select "**********" at bounding box center [579, 185] width 450 height 30
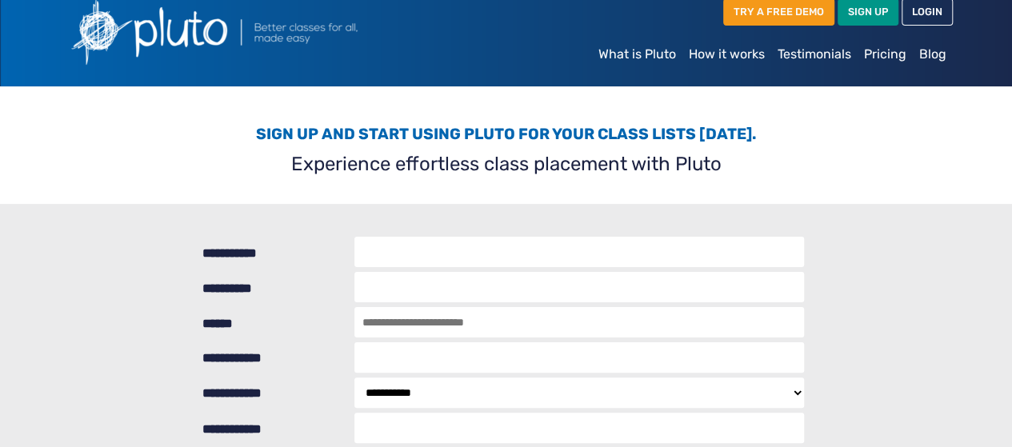
scroll to position [0, 0]
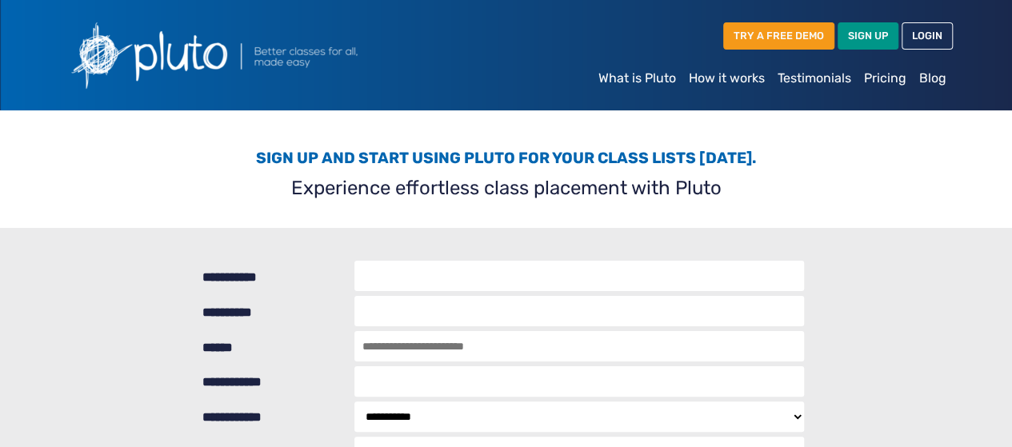
click at [635, 75] on link "What is Pluto" at bounding box center [637, 78] width 90 height 32
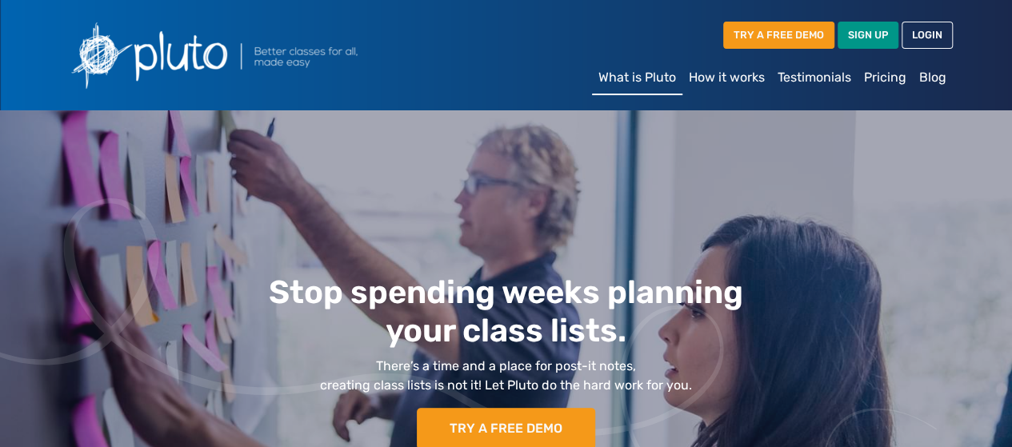
click at [740, 73] on link "How it works" at bounding box center [726, 78] width 89 height 32
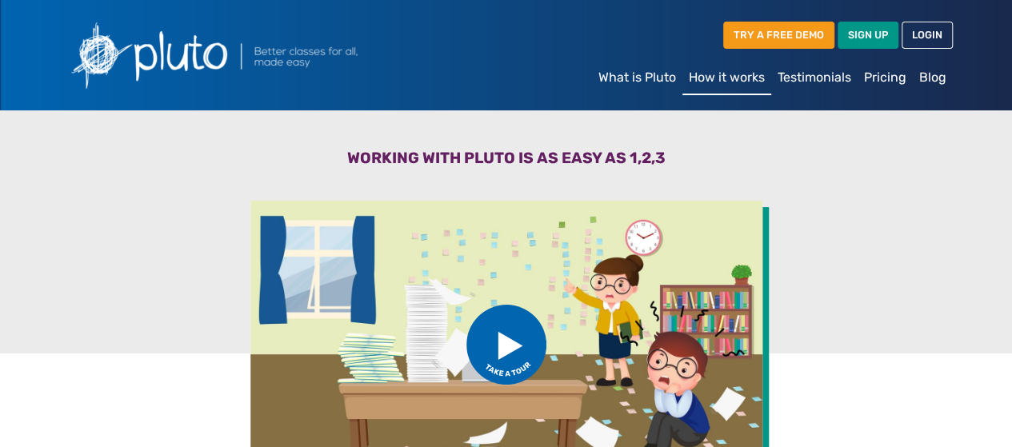
click at [875, 75] on link "Pricing" at bounding box center [885, 78] width 55 height 32
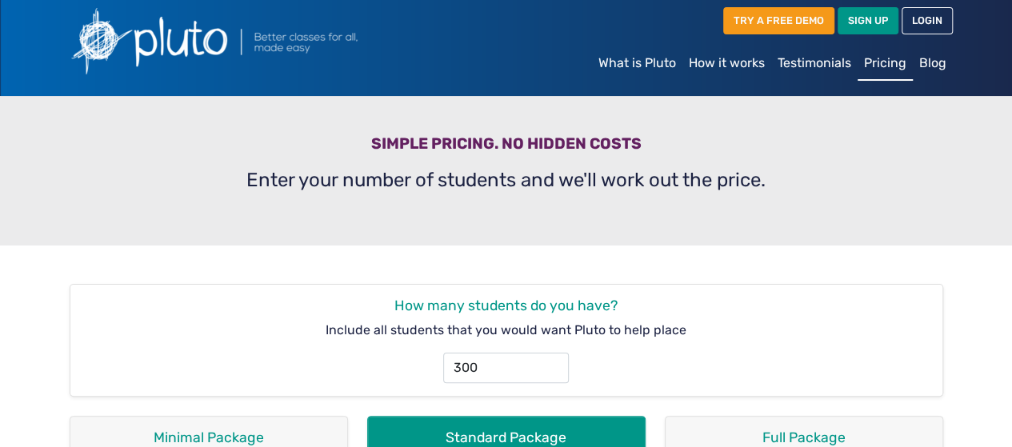
scroll to position [64, 0]
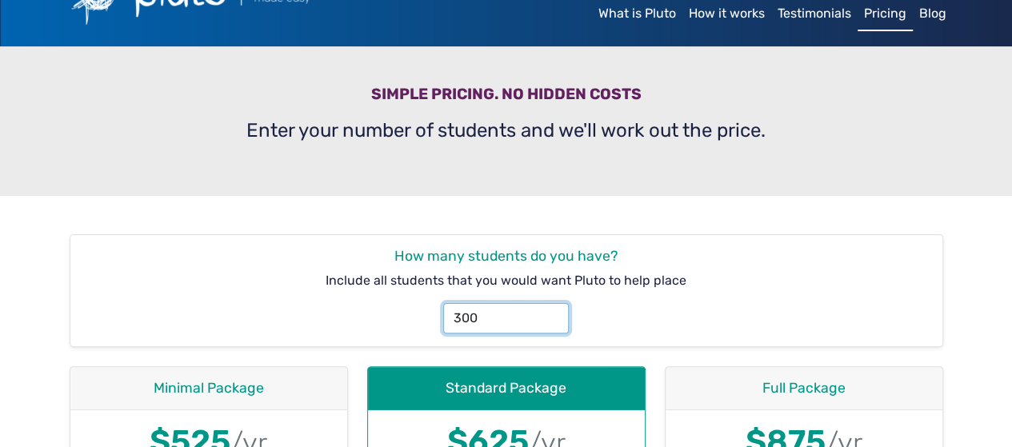
drag, startPoint x: 493, startPoint y: 310, endPoint x: 428, endPoint y: 313, distance: 64.9
click at [428, 313] on div "300" at bounding box center [507, 311] width 866 height 43
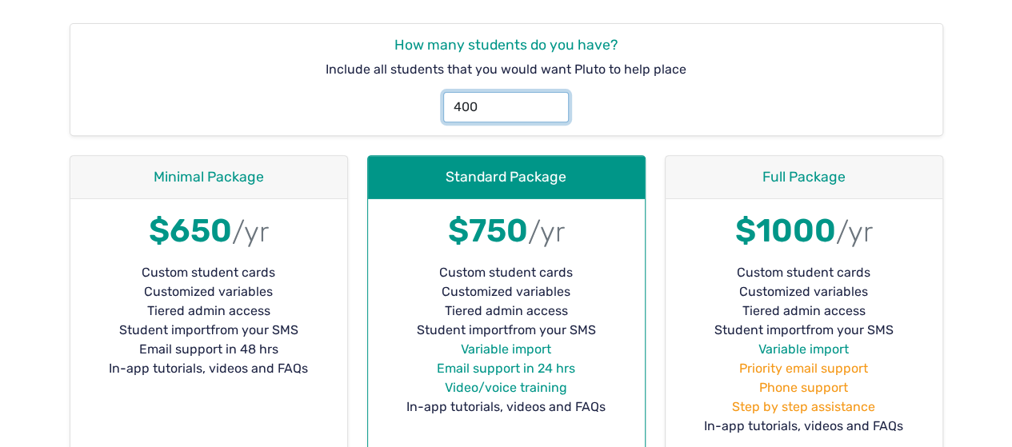
scroll to position [0, 0]
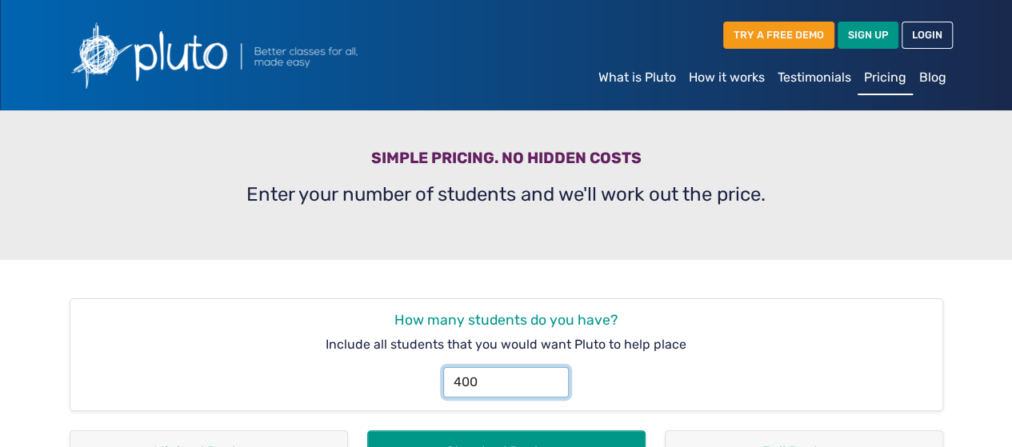
type input "400"
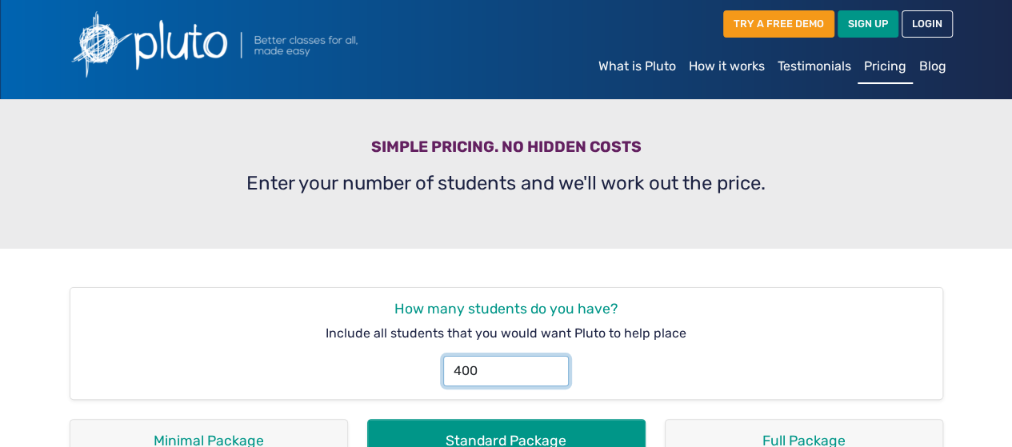
scroll to position [6, 0]
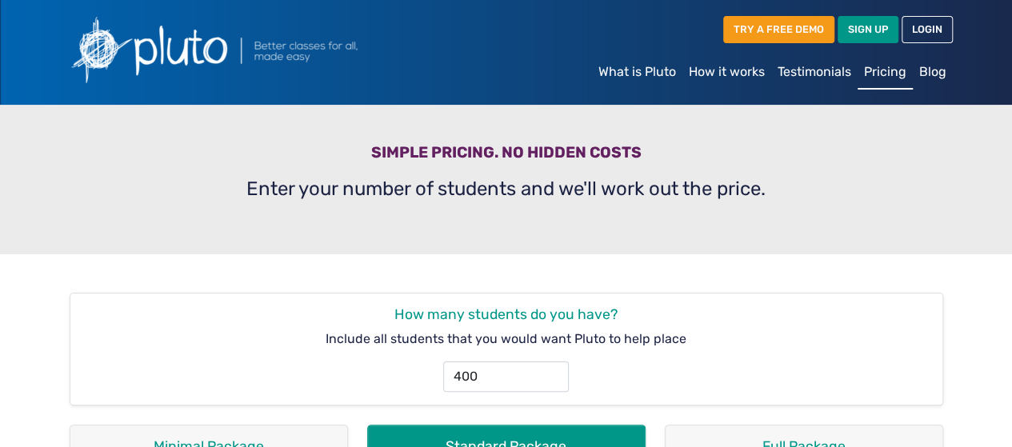
click at [206, 42] on img at bounding box center [252, 49] width 384 height 85
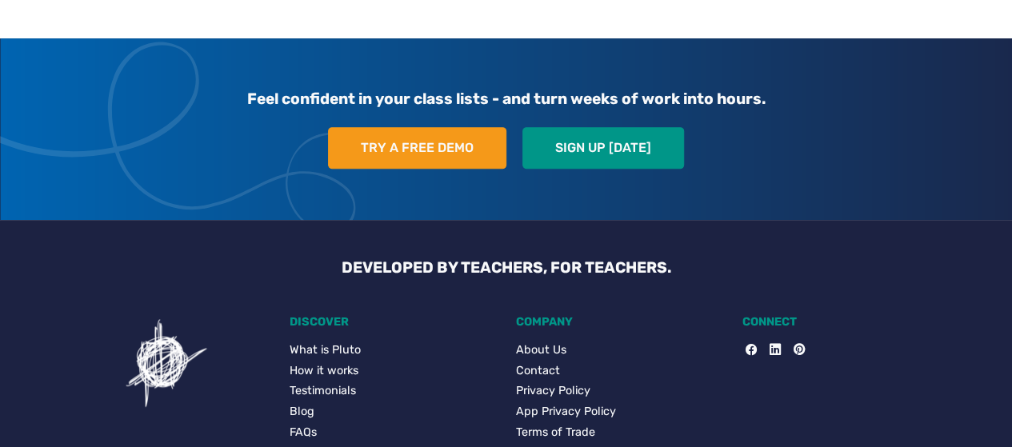
scroll to position [3334, 0]
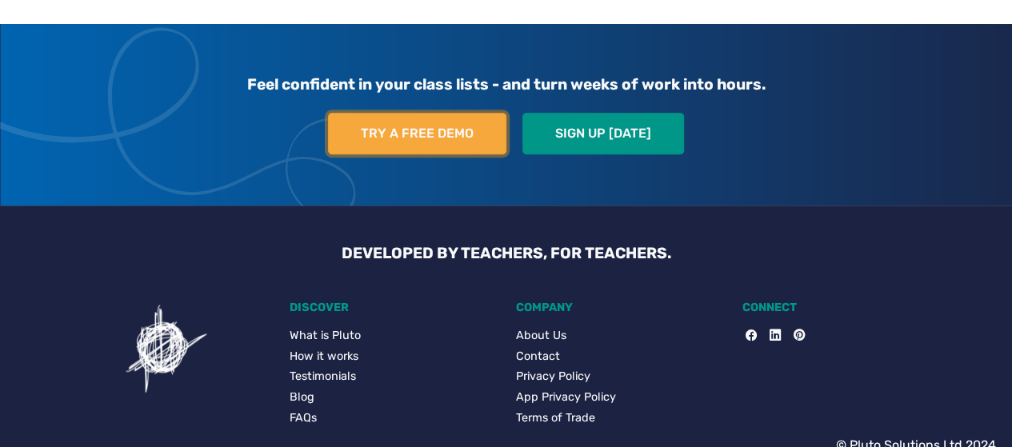
click at [397, 113] on link "Try a free demo" at bounding box center [417, 134] width 178 height 42
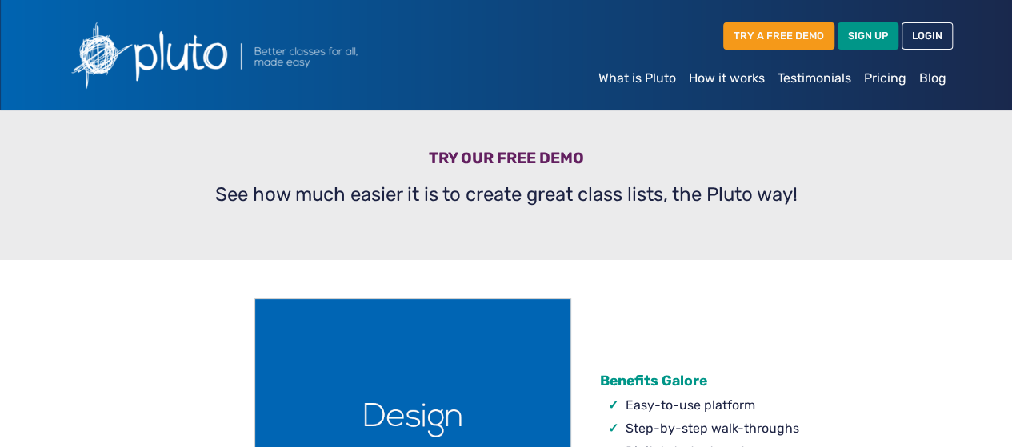
scroll to position [10, 0]
